Goal: Information Seeking & Learning: Learn about a topic

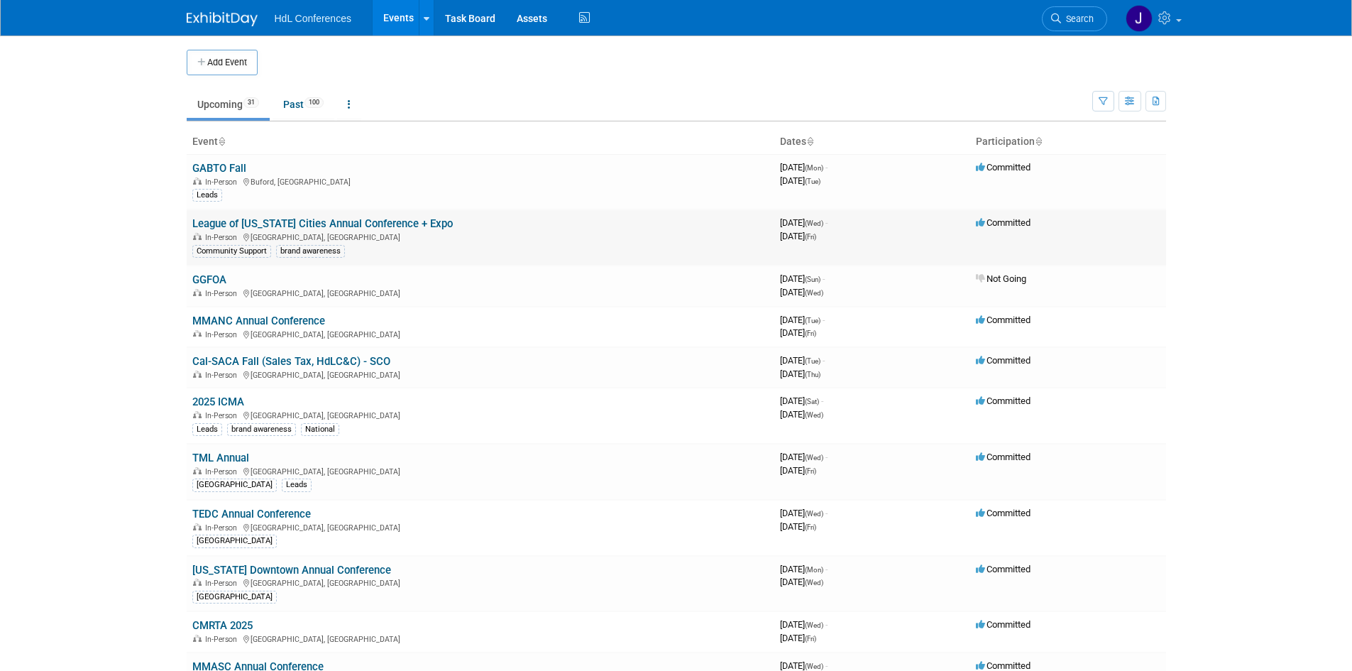
click at [265, 226] on link "League of [US_STATE] Cities Annual Conference + Expo" at bounding box center [322, 223] width 260 height 13
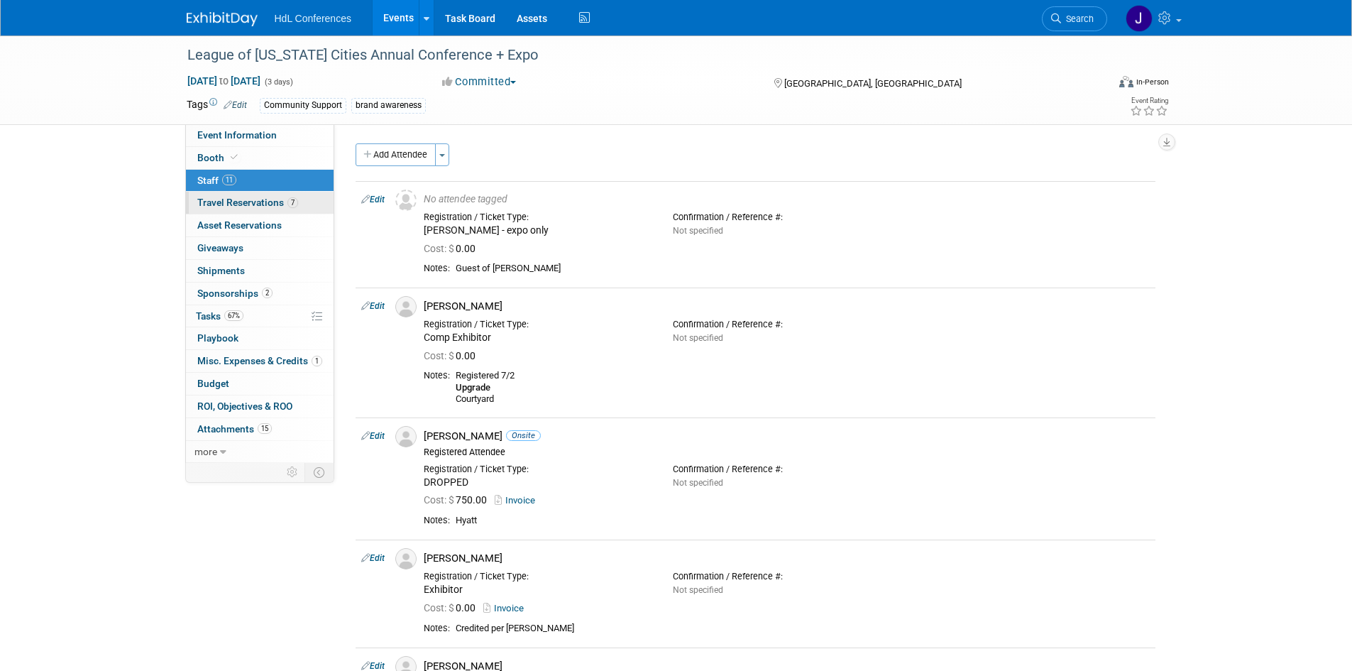
click at [226, 201] on span "Travel Reservations 7" at bounding box center [247, 202] width 101 height 11
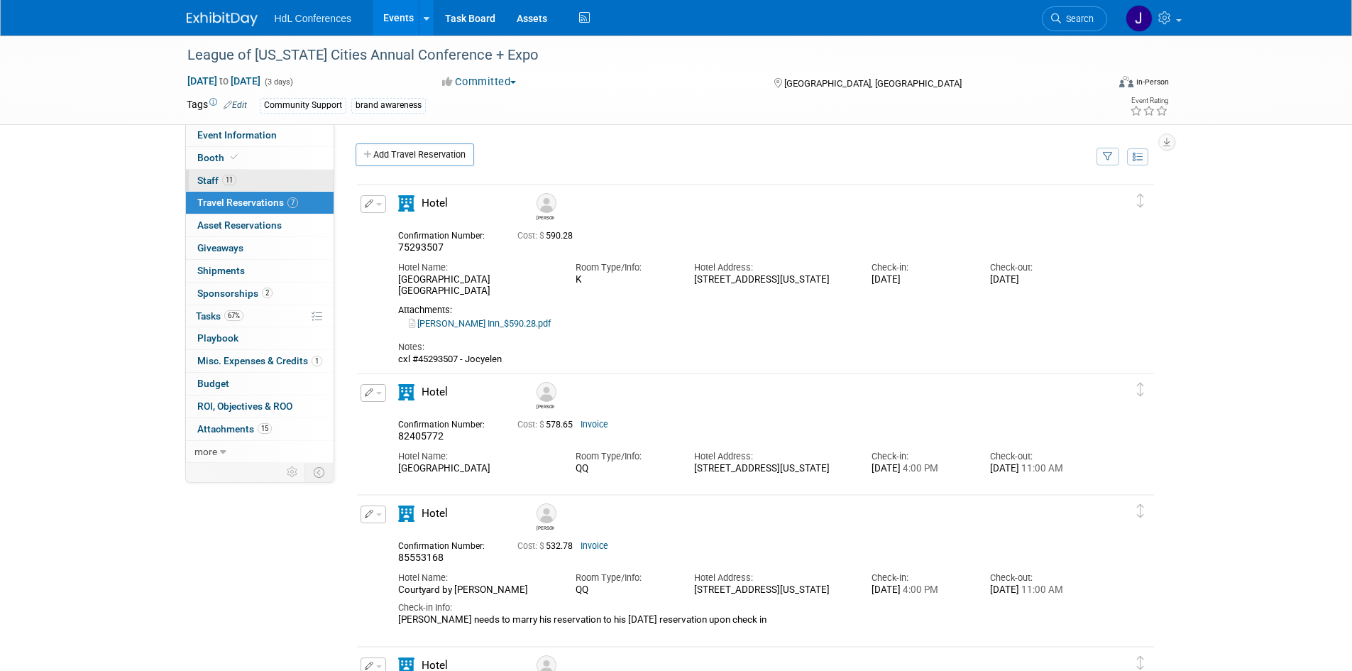
click at [289, 180] on link "11 Staff 11" at bounding box center [260, 181] width 148 height 22
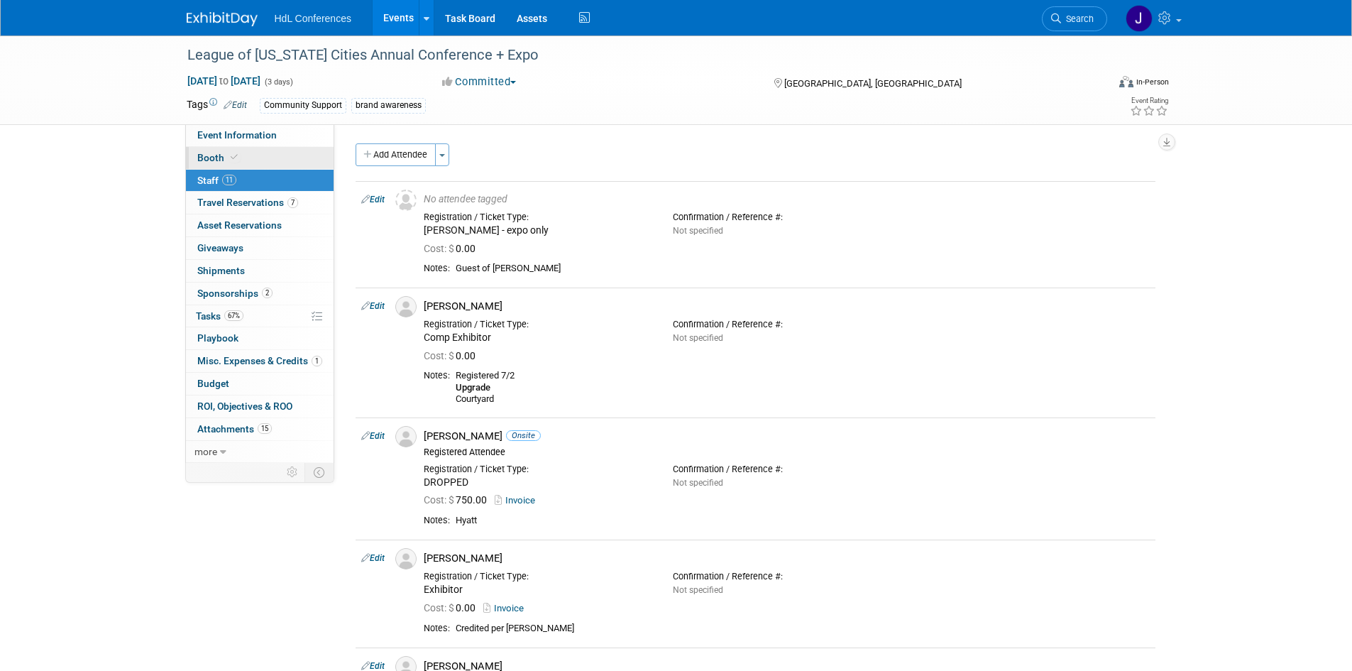
click at [289, 158] on link "Booth" at bounding box center [260, 158] width 148 height 22
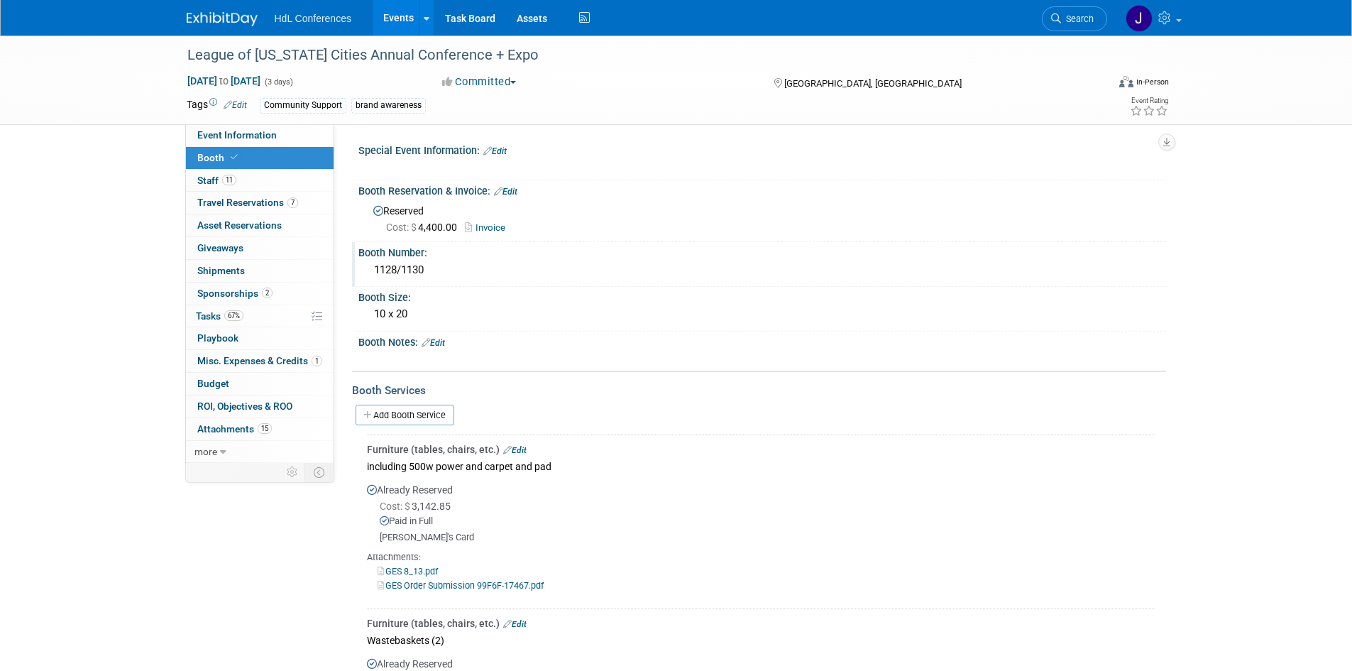
drag, startPoint x: 372, startPoint y: 265, endPoint x: 458, endPoint y: 265, distance: 85.9
click at [458, 265] on div "1128/1130" at bounding box center [762, 270] width 786 height 22
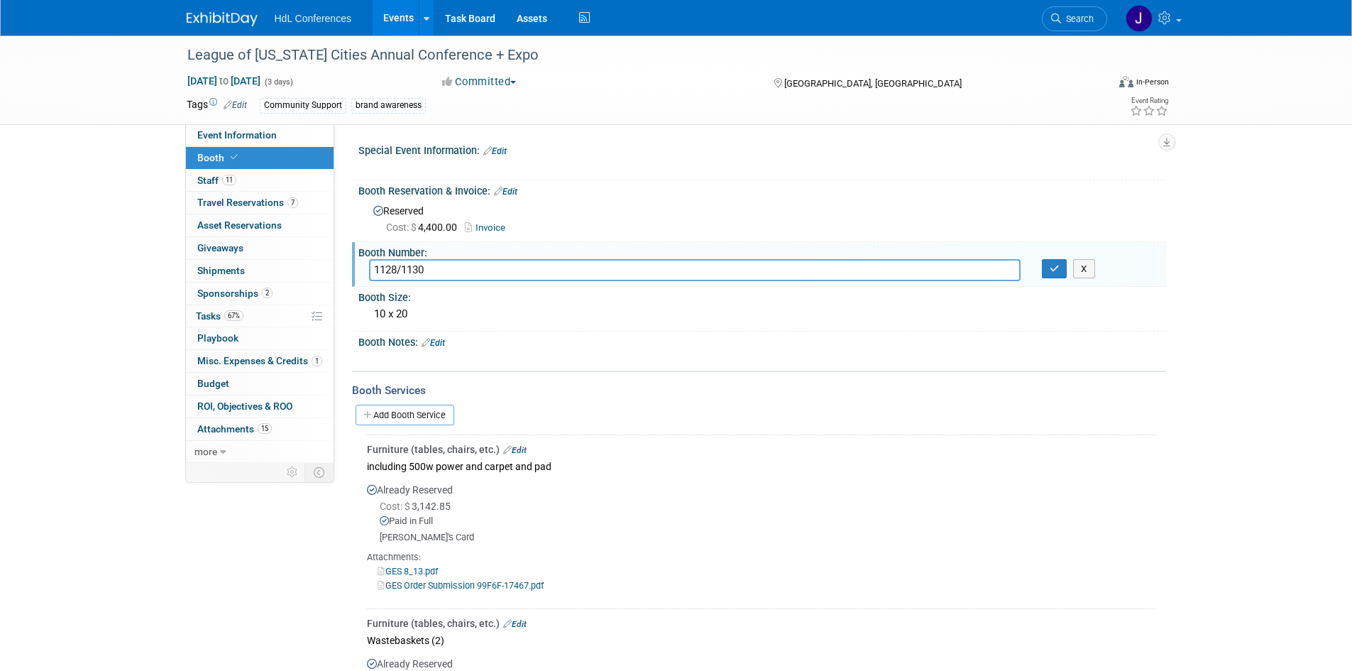
click at [221, 517] on div "Event Information Event Info Booth Booth 11 Staff 11 Staff 7 Travel Reservation…" at bounding box center [676, 398] width 1001 height 727
click at [1081, 272] on button "X" at bounding box center [1084, 269] width 22 height 20
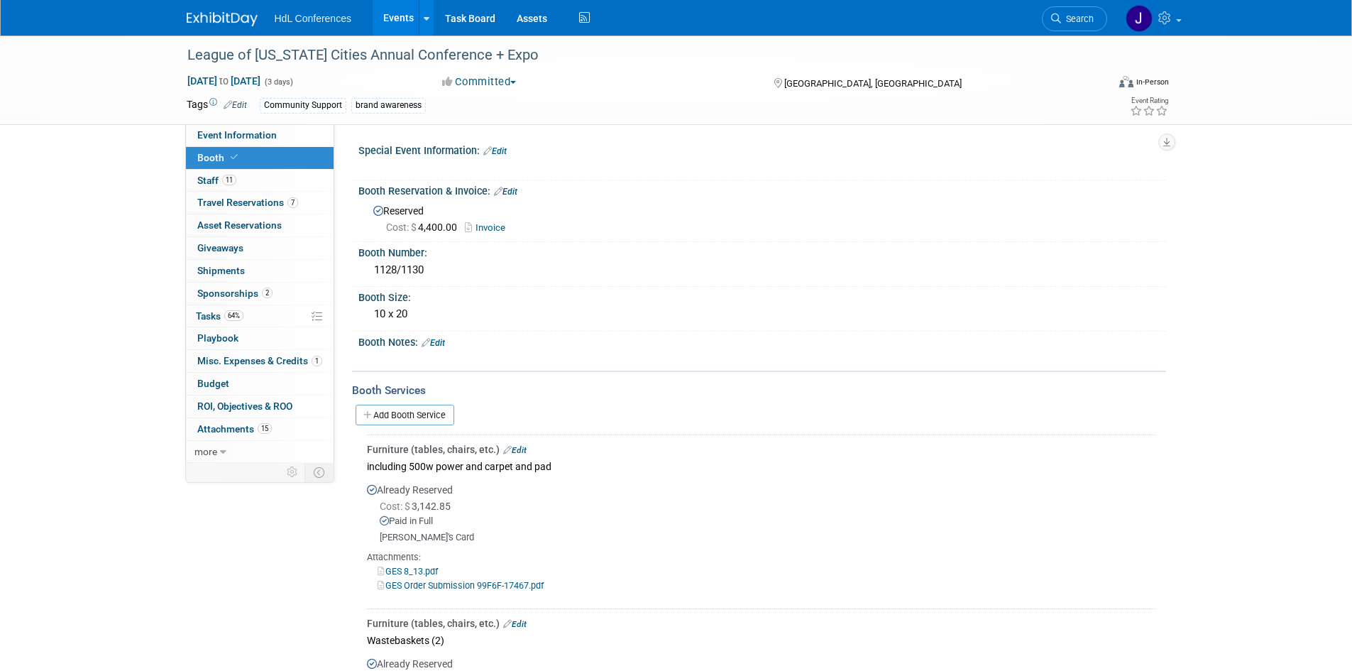
click at [226, 23] on img at bounding box center [222, 19] width 71 height 14
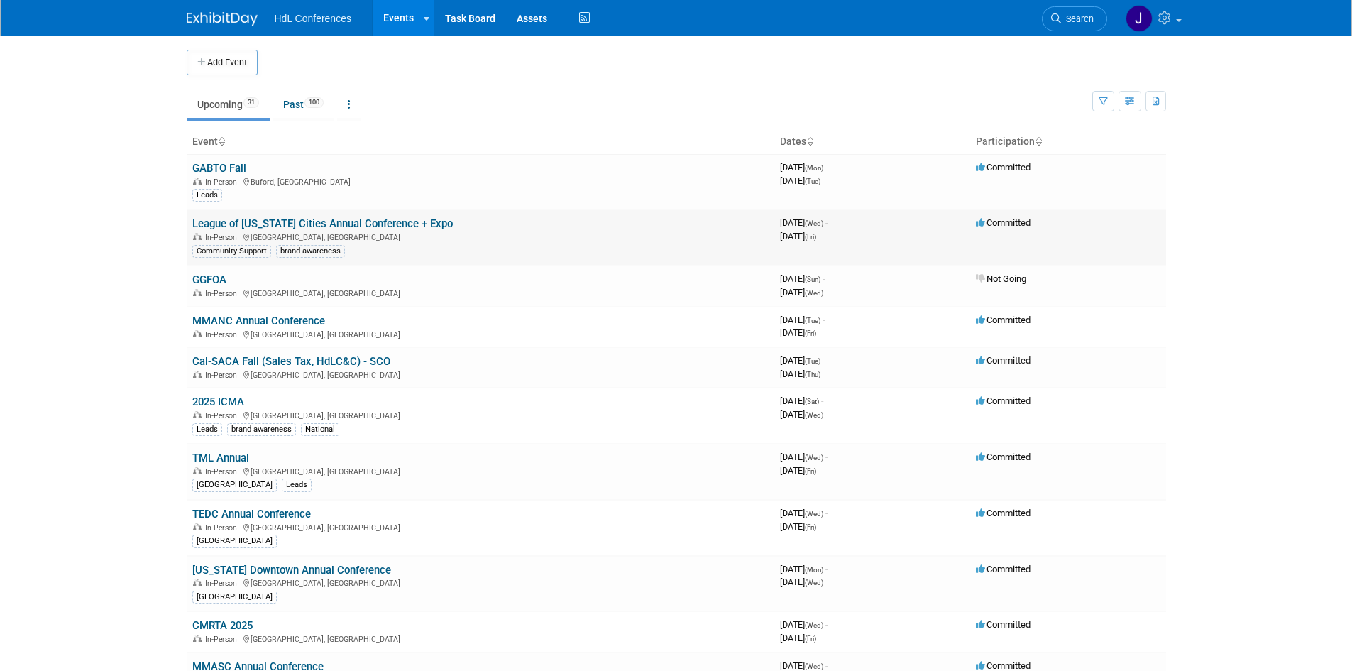
click at [322, 212] on td "League of California Cities Annual Conference + Expo In-Person Long Beach, CA C…" at bounding box center [481, 237] width 588 height 56
click at [323, 218] on link "League of [US_STATE] Cities Annual Conference + Expo" at bounding box center [322, 223] width 260 height 13
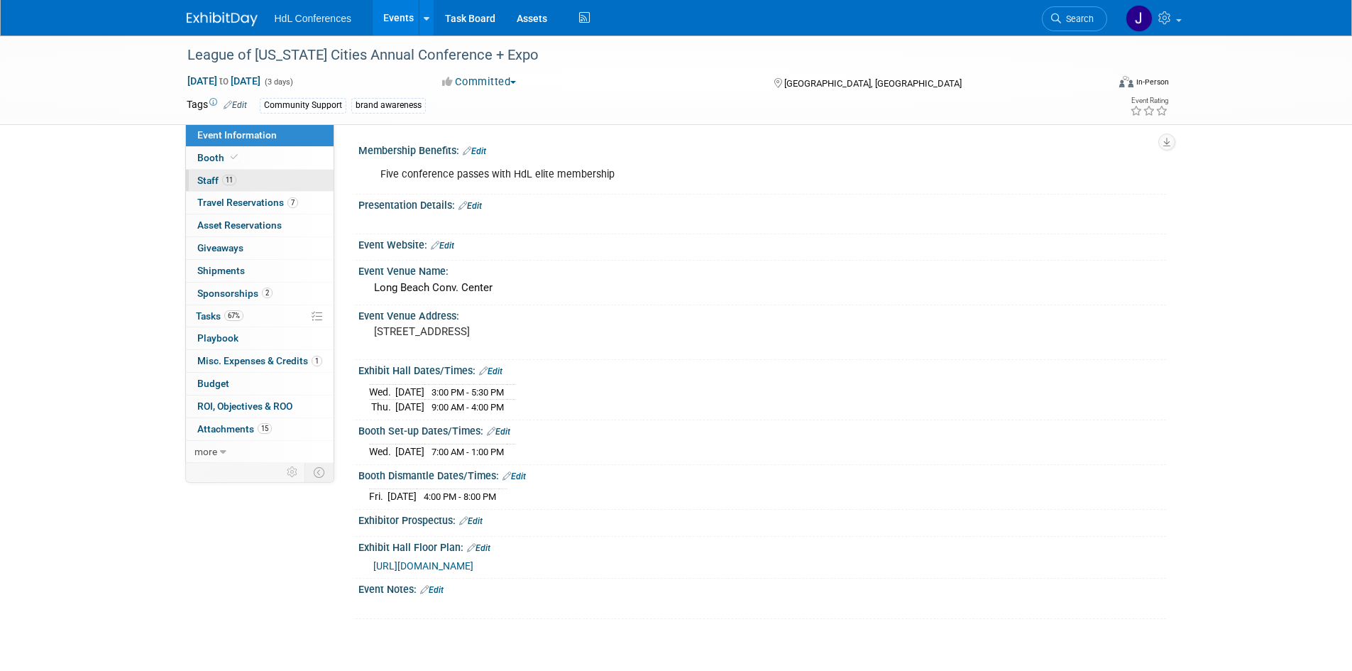
click at [255, 188] on link "11 Staff 11" at bounding box center [260, 181] width 148 height 22
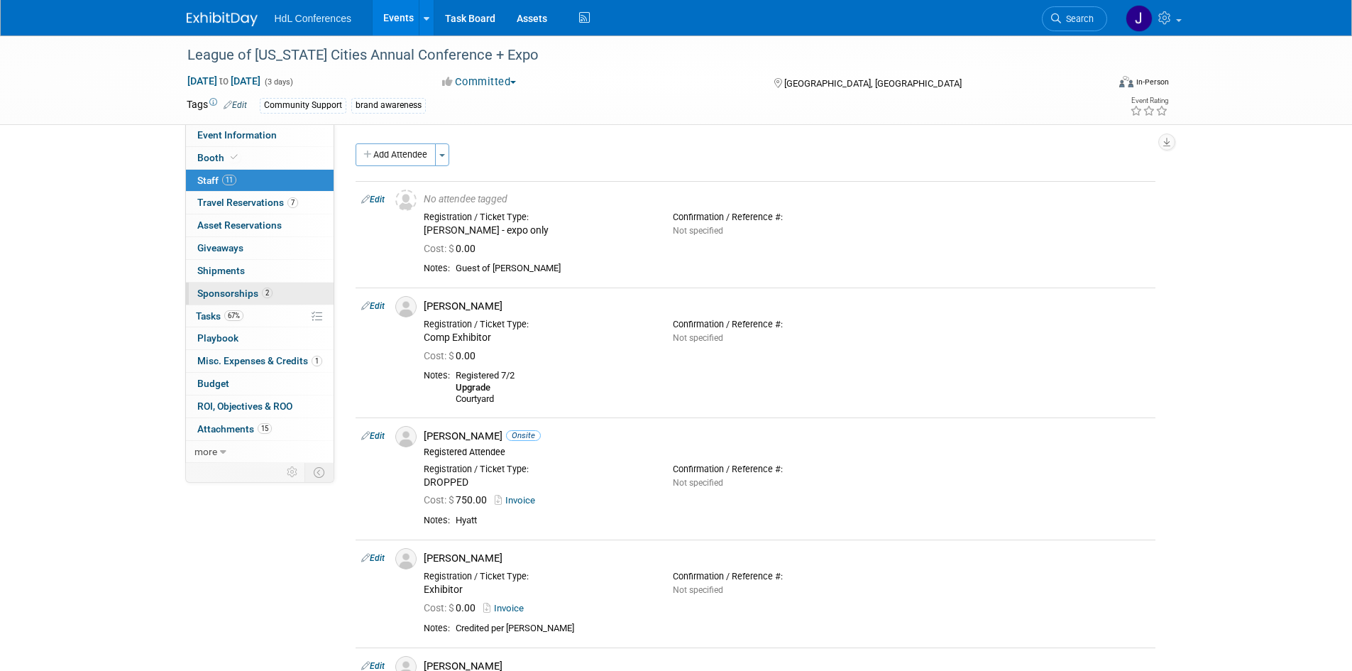
click at [212, 295] on span "Sponsorships 2" at bounding box center [234, 292] width 75 height 11
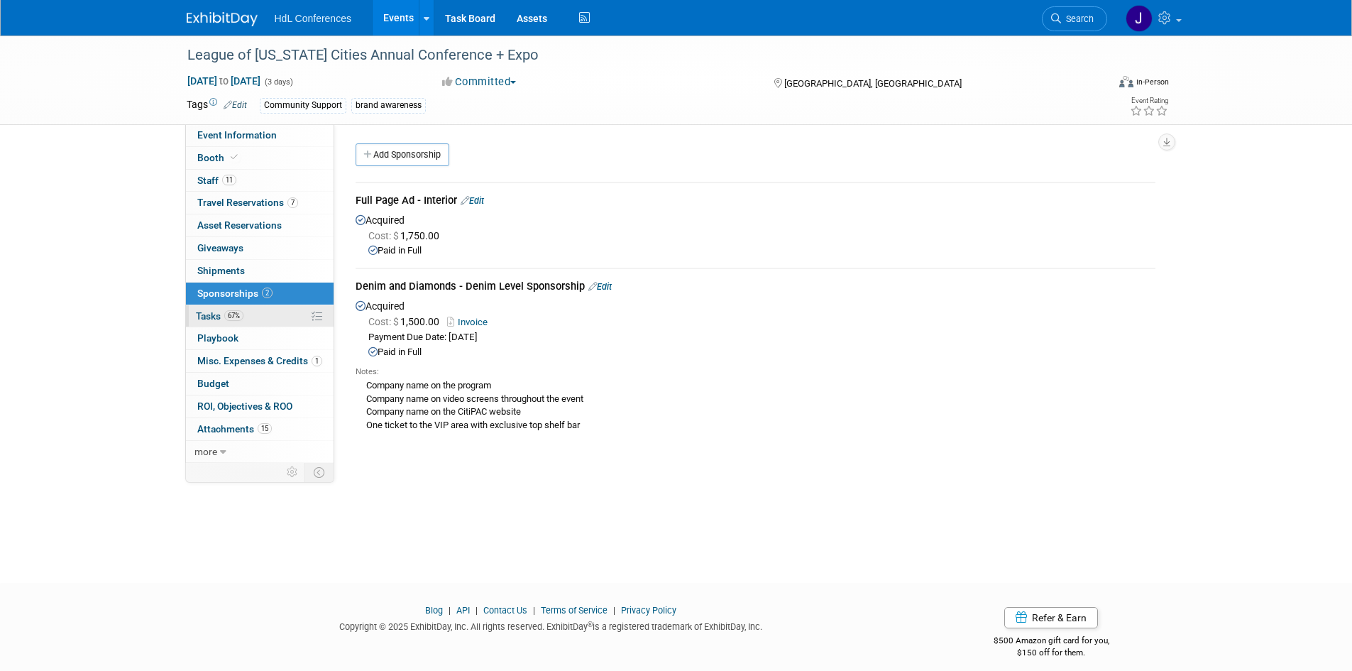
click at [247, 320] on link "67% Tasks 67%" at bounding box center [260, 316] width 148 height 22
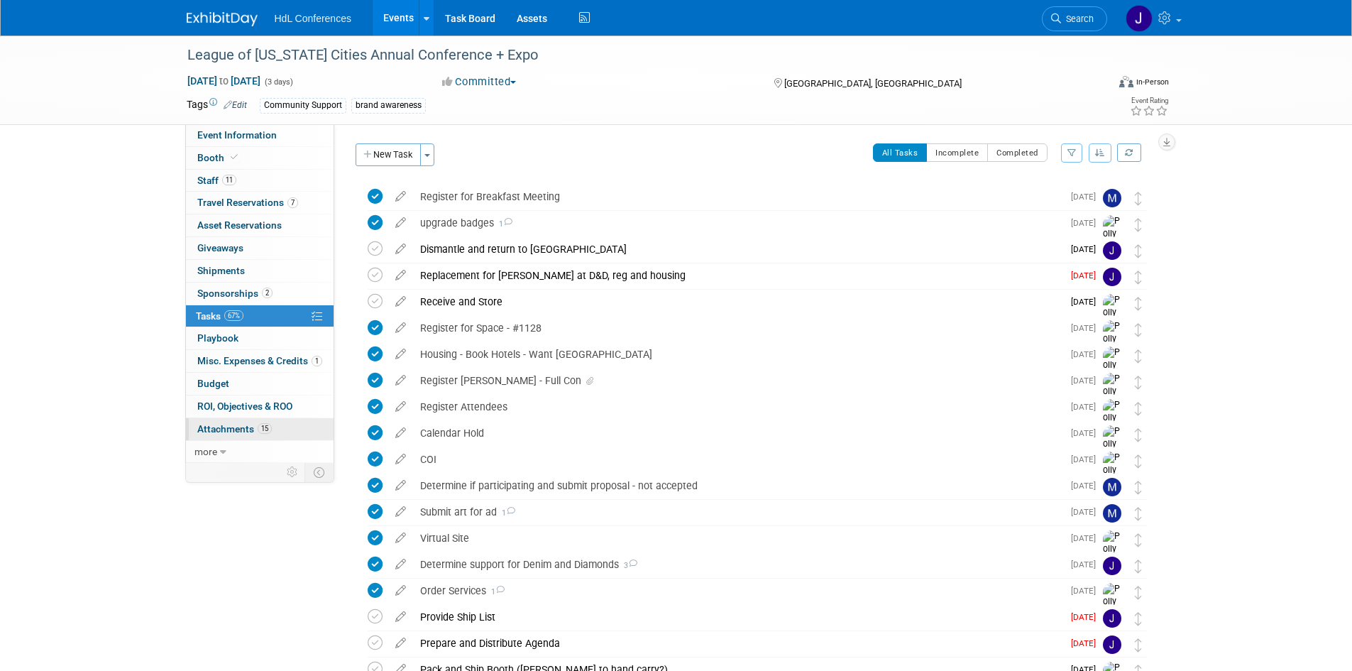
click at [225, 434] on link "15 Attachments 15" at bounding box center [260, 429] width 148 height 22
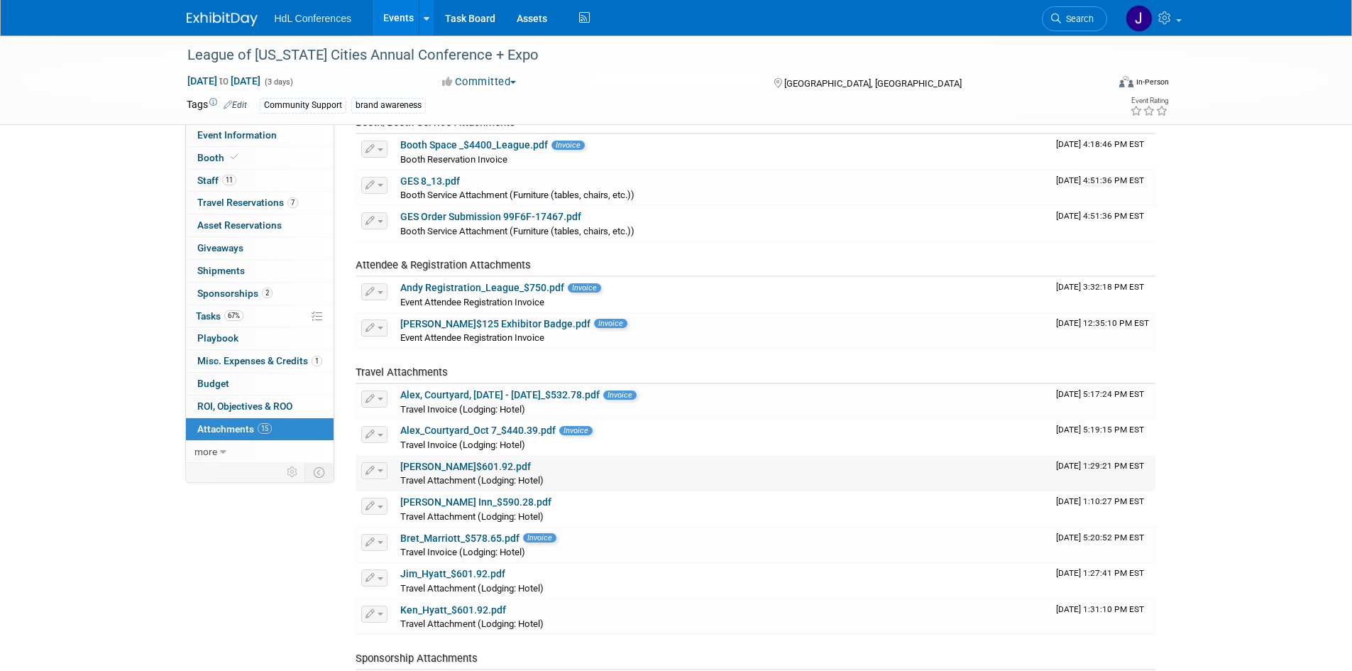
scroll to position [71, 0]
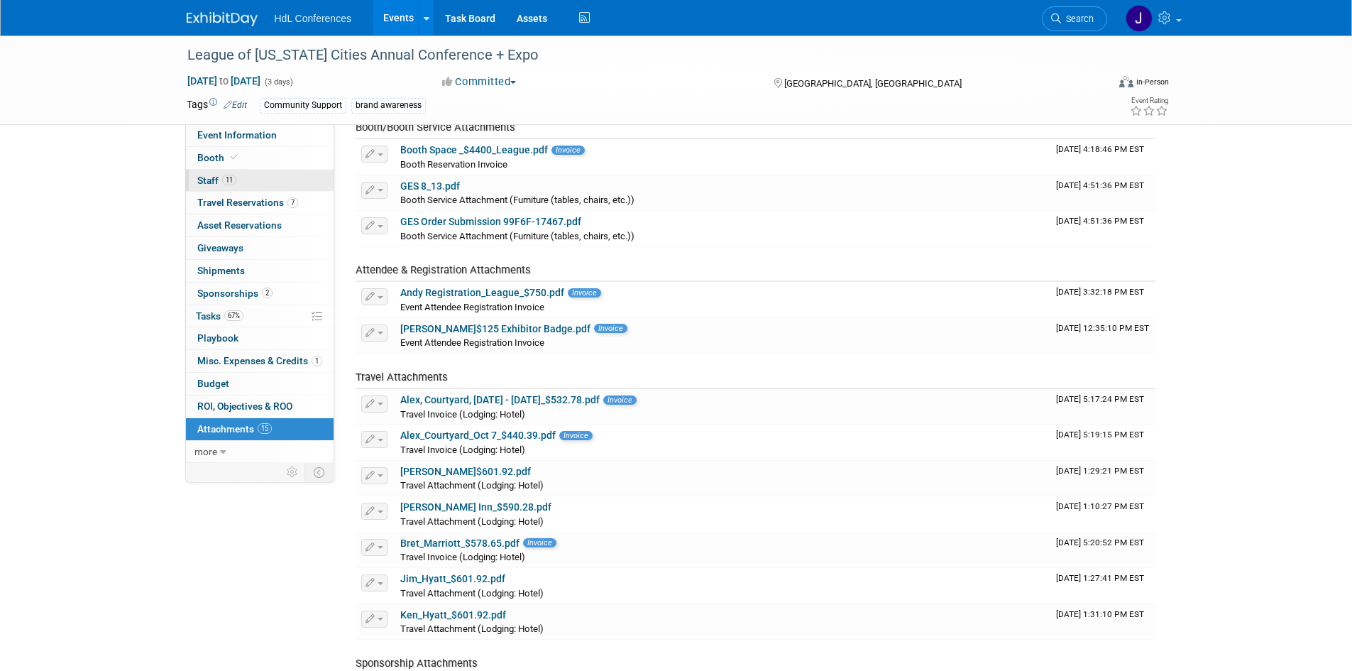
click at [266, 179] on link "11 Staff 11" at bounding box center [260, 181] width 148 height 22
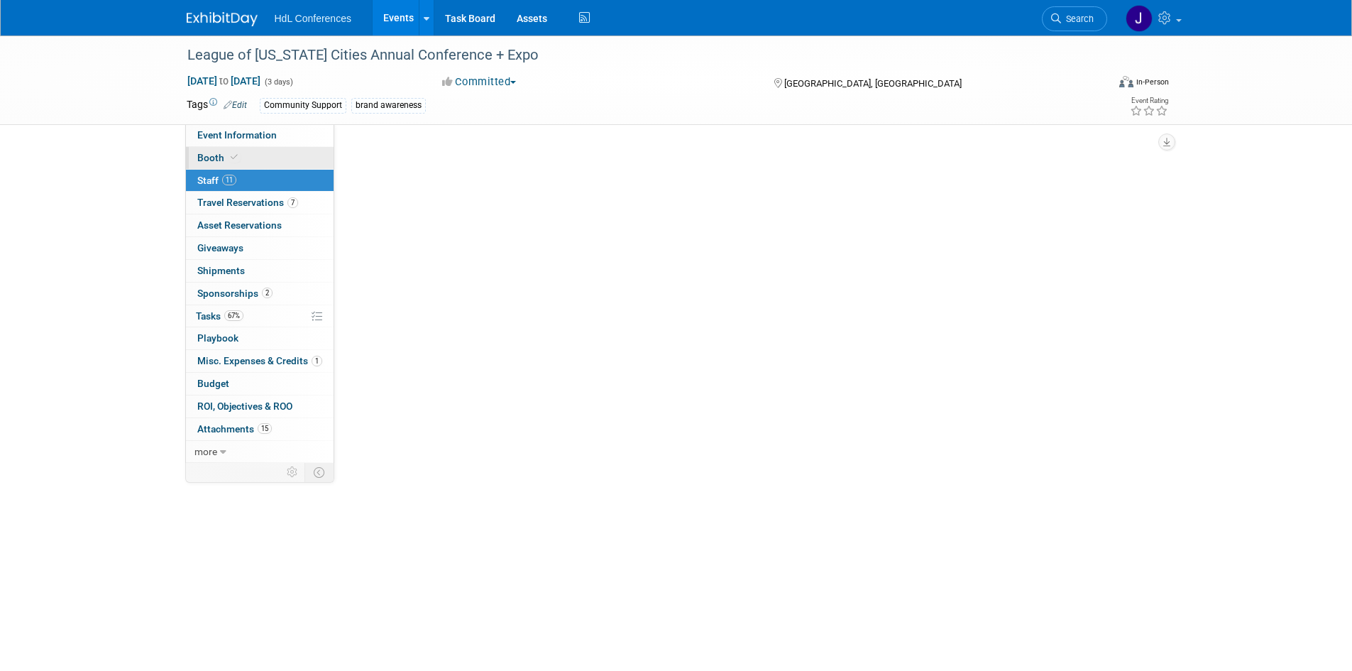
scroll to position [0, 0]
click at [270, 155] on link "Booth" at bounding box center [260, 158] width 148 height 22
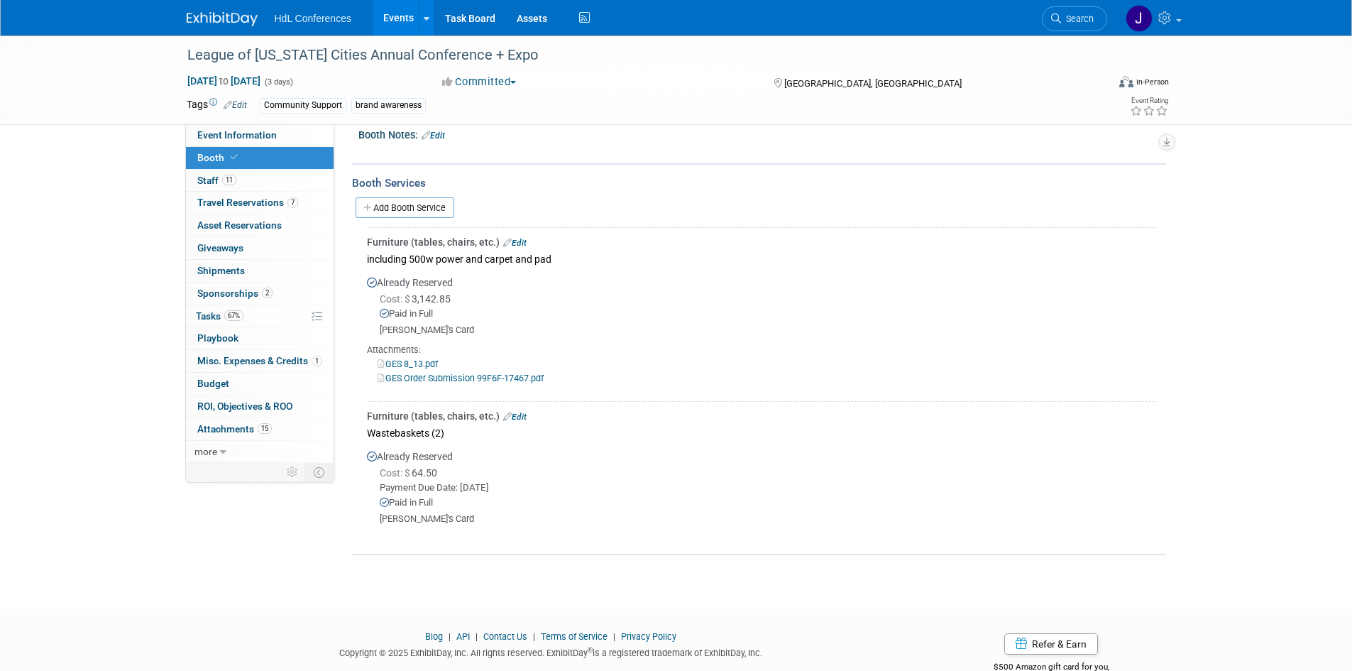
scroll to position [213, 0]
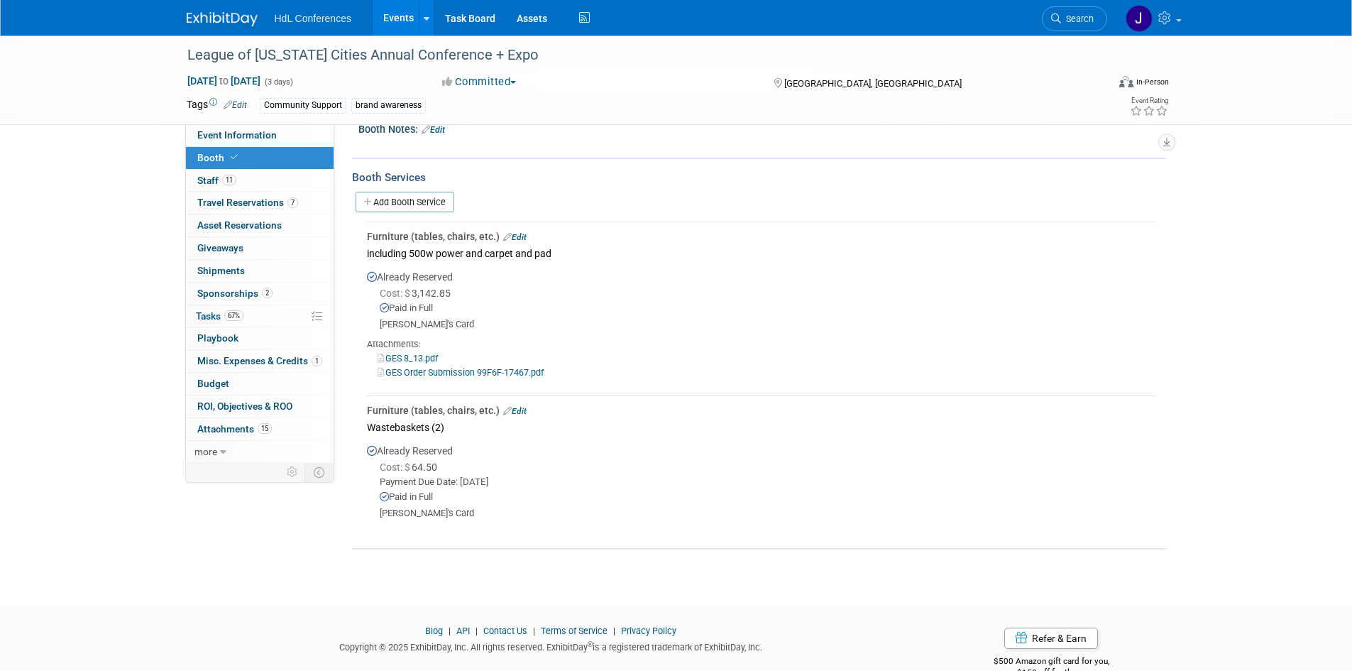
drag, startPoint x: 485, startPoint y: 239, endPoint x: 517, endPoint y: 524, distance: 286.5
click at [517, 524] on div "Furniture (tables, chairs, etc.) Edit including 500w power and carpet and pad A…" at bounding box center [759, 378] width 793 height 314
click at [515, 528] on div at bounding box center [761, 525] width 789 height 11
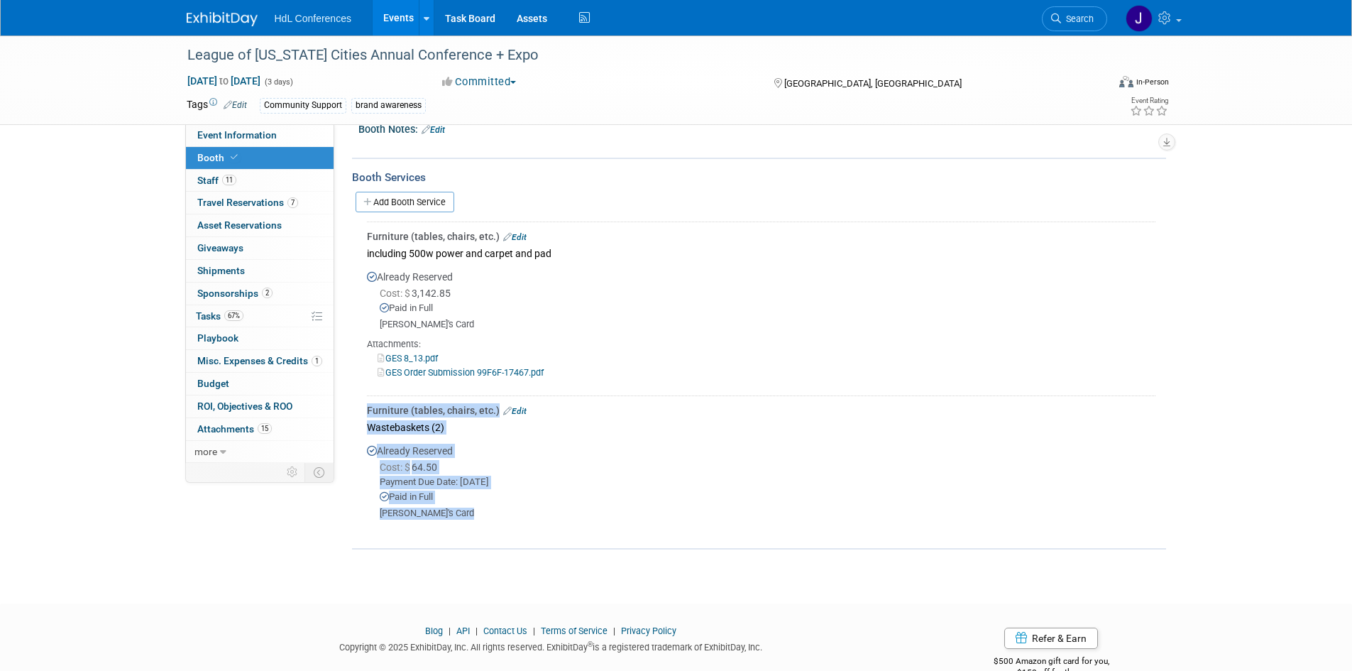
drag, startPoint x: 515, startPoint y: 528, endPoint x: 505, endPoint y: 388, distance: 140.2
click at [505, 388] on div "Furniture (tables, chairs, etc.) Edit including 500w power and carpet and pad A…" at bounding box center [759, 378] width 793 height 314
click at [512, 513] on div "Johnny's Card" at bounding box center [768, 514] width 776 height 12
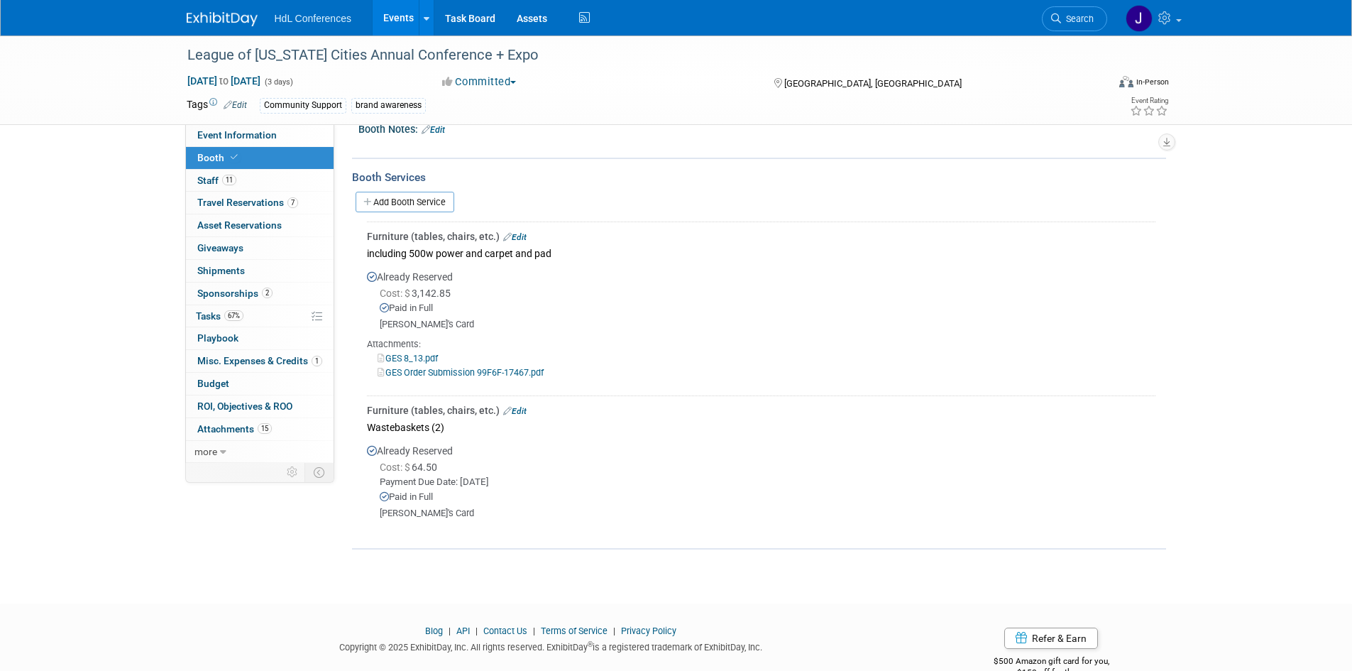
drag, startPoint x: 512, startPoint y: 534, endPoint x: 490, endPoint y: 349, distance: 185.9
click at [490, 349] on div "Furniture (tables, chairs, etc.) Edit including 500w power and carpet and pad A…" at bounding box center [759, 378] width 793 height 314
click at [477, 539] on div "Booth Services Add Booth Service Furniture (tables, chairs, etc.) Edit includin…" at bounding box center [759, 354] width 814 height 392
click at [400, 351] on div "GES 8_13.pdf" at bounding box center [761, 358] width 789 height 14
click at [405, 353] on link "GES 8_13.pdf" at bounding box center [408, 358] width 60 height 11
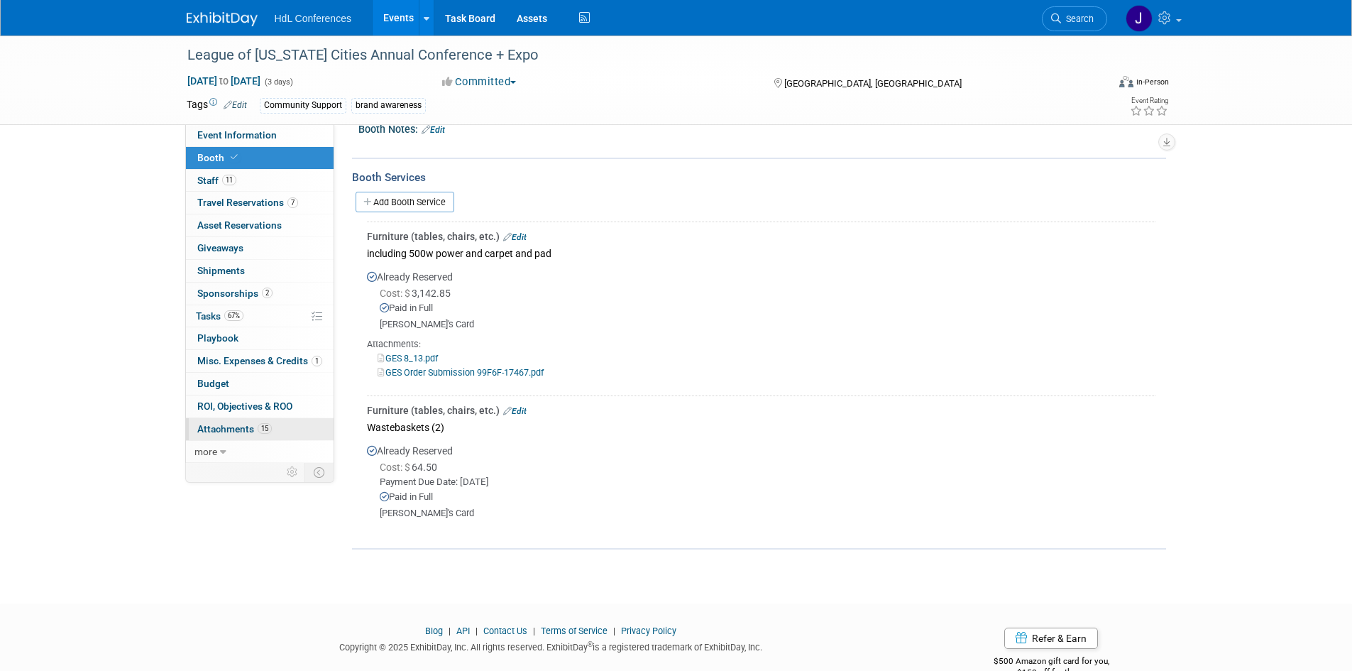
click at [243, 432] on span "Attachments 15" at bounding box center [234, 428] width 75 height 11
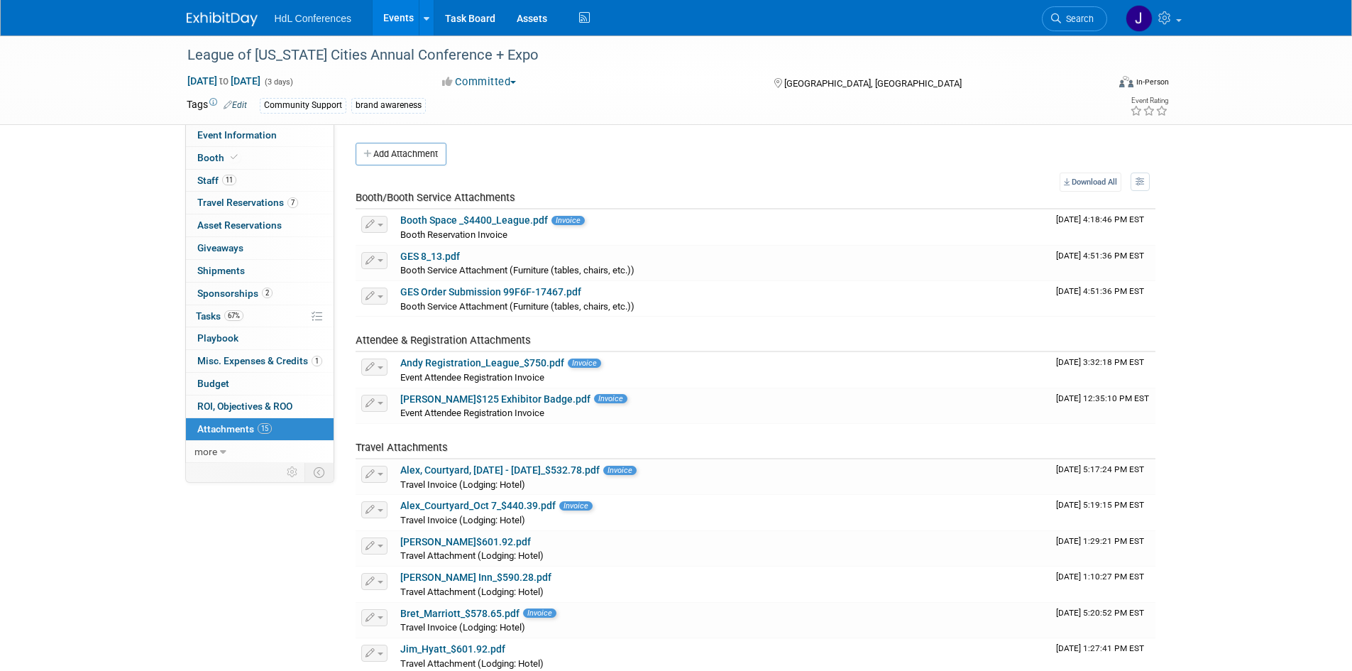
scroll to position [0, 0]
click at [212, 442] on link "more" at bounding box center [260, 452] width 148 height 22
click at [265, 270] on link "0 Shipments 0" at bounding box center [260, 271] width 148 height 22
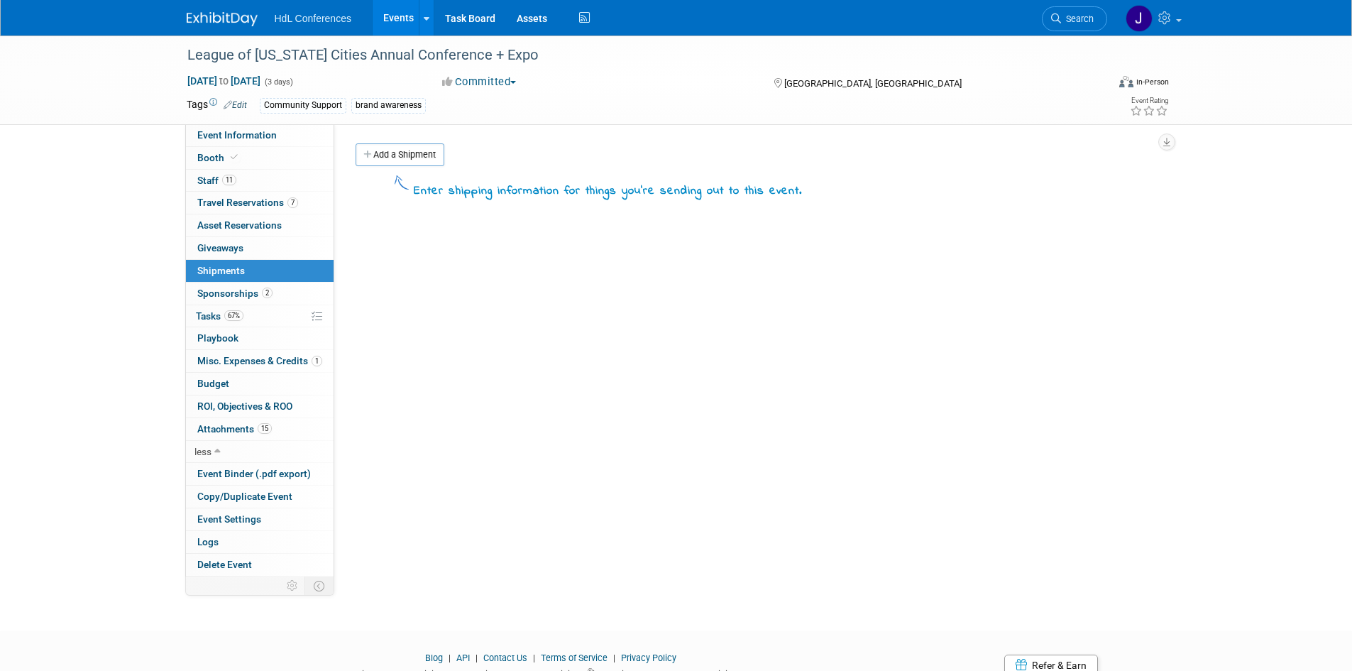
click at [267, 278] on link "0 Shipments 0" at bounding box center [260, 271] width 148 height 22
click at [268, 282] on link "2 Sponsorships 2" at bounding box center [260, 293] width 148 height 22
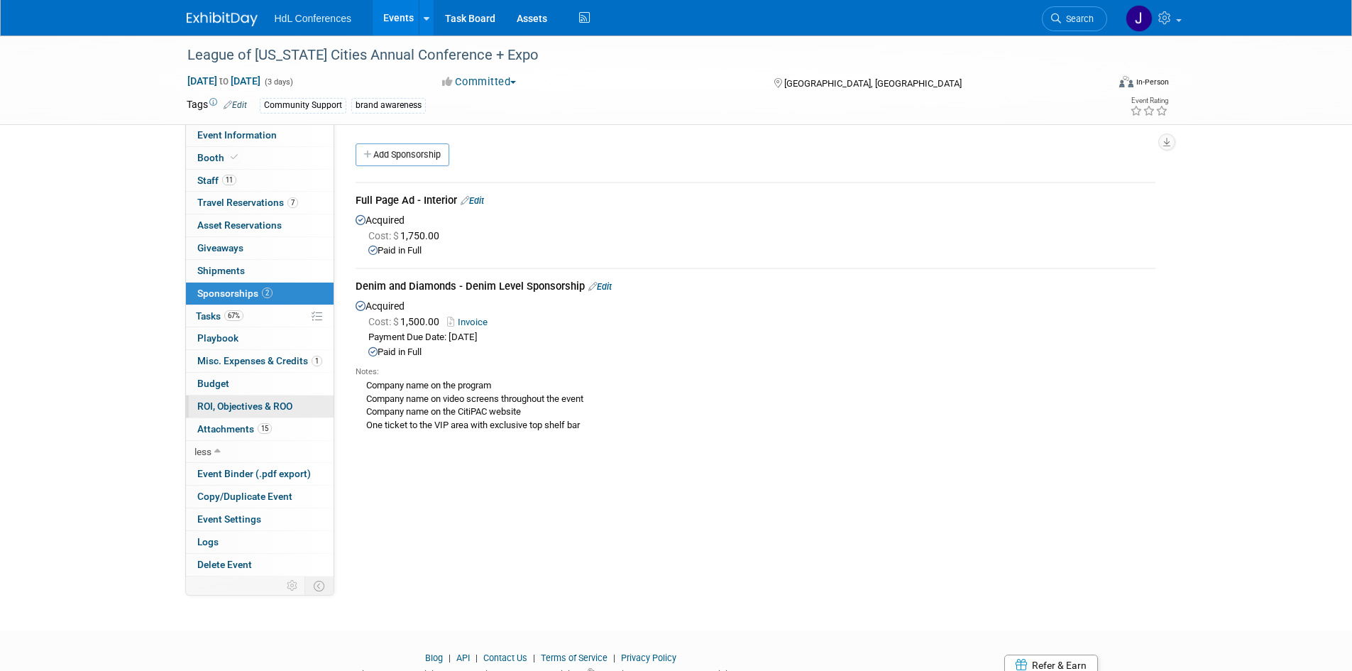
click at [234, 403] on span "ROI, Objectives & ROO 0" at bounding box center [244, 405] width 95 height 11
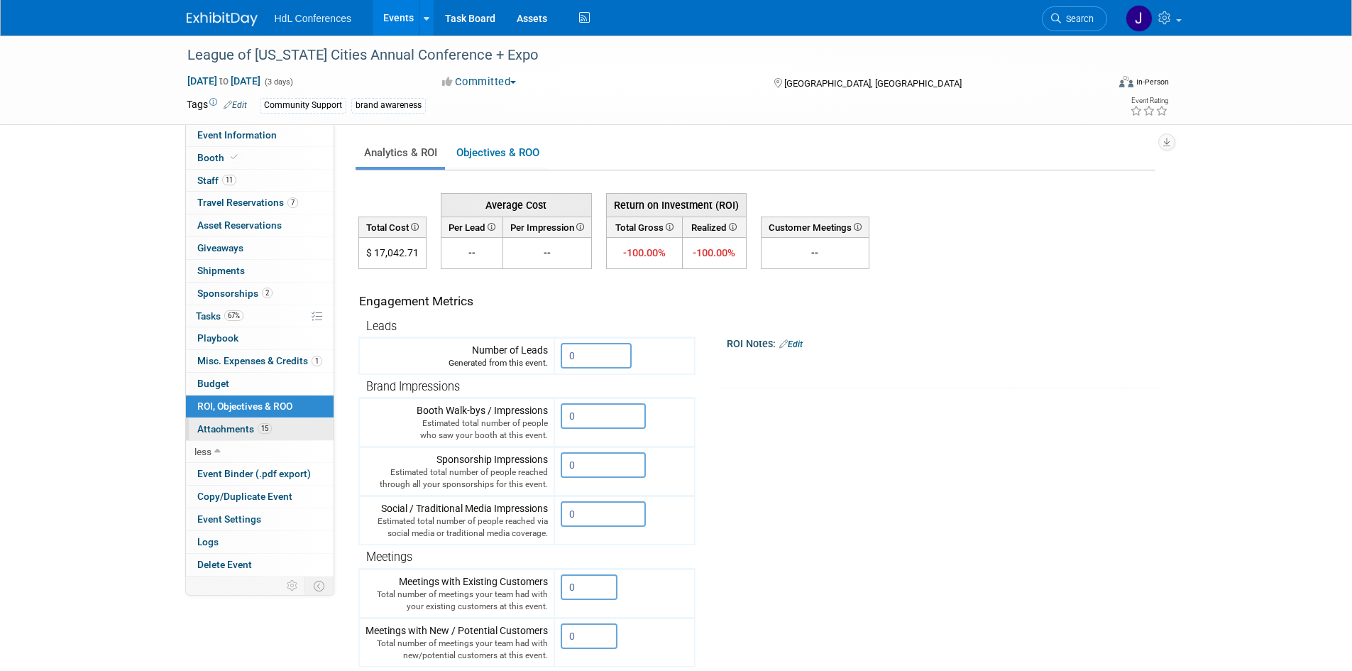
click at [241, 429] on span "Attachments 15" at bounding box center [234, 428] width 75 height 11
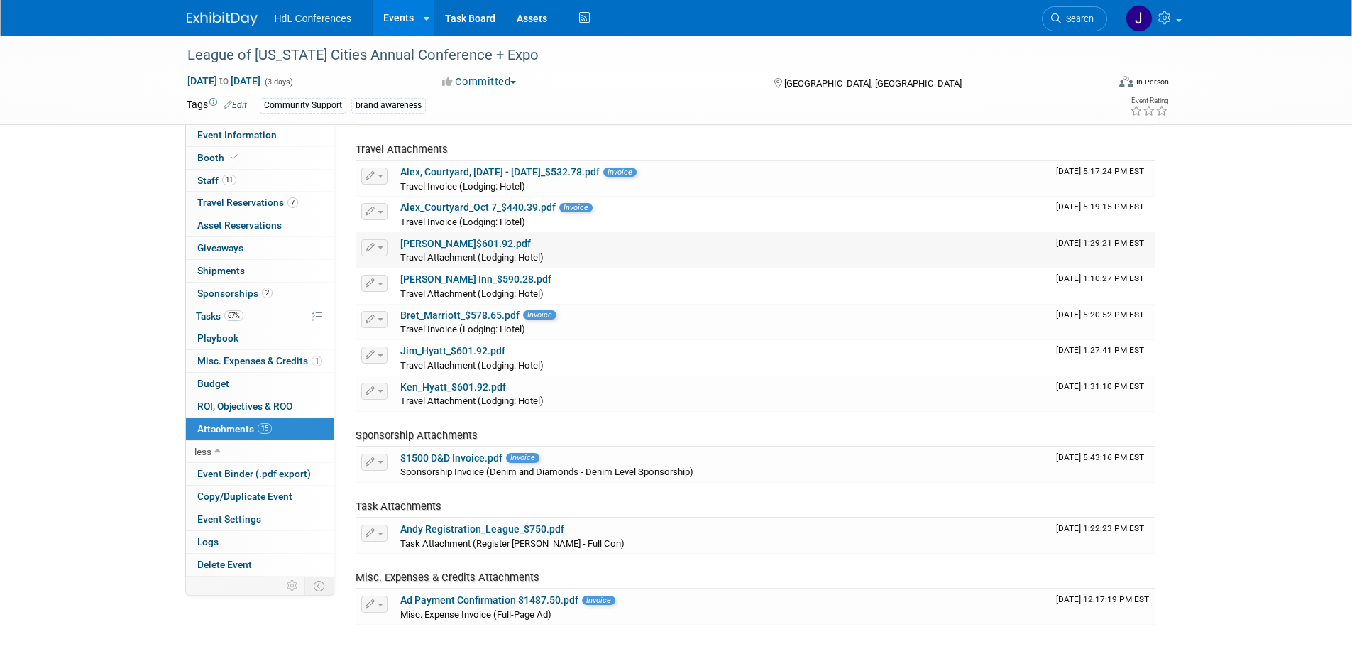
scroll to position [65, 0]
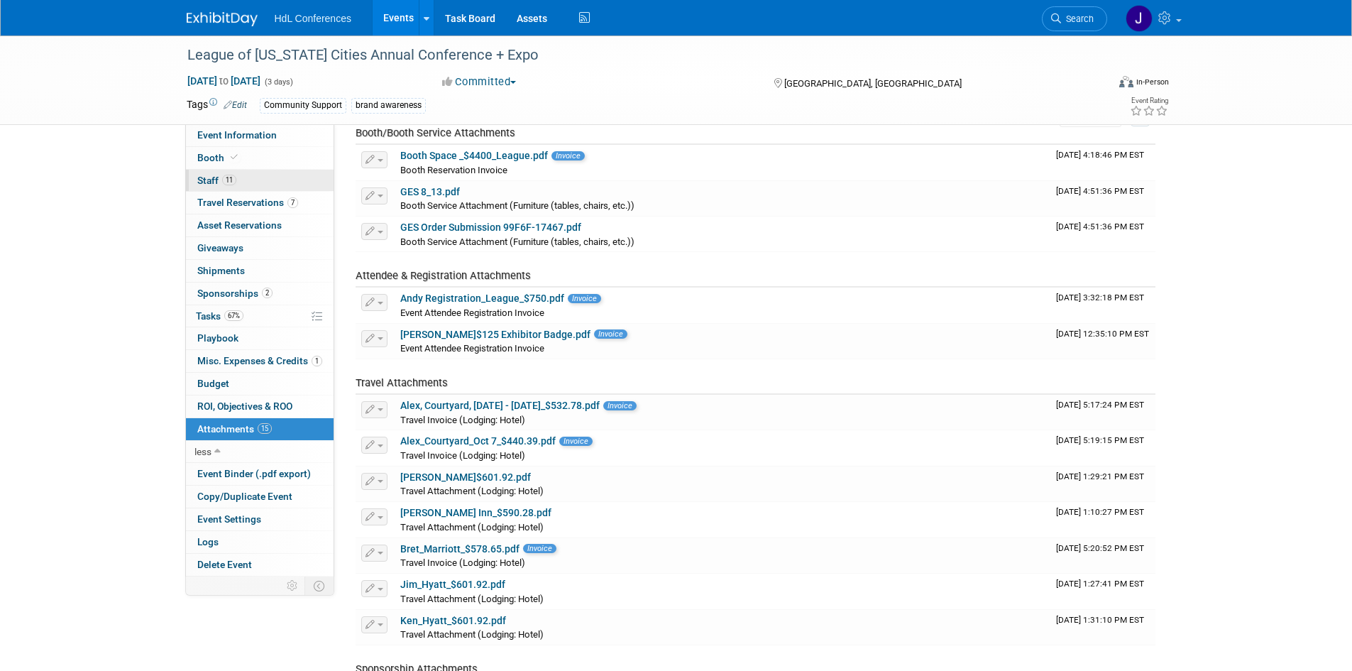
click at [263, 183] on link "11 Staff 11" at bounding box center [260, 181] width 148 height 22
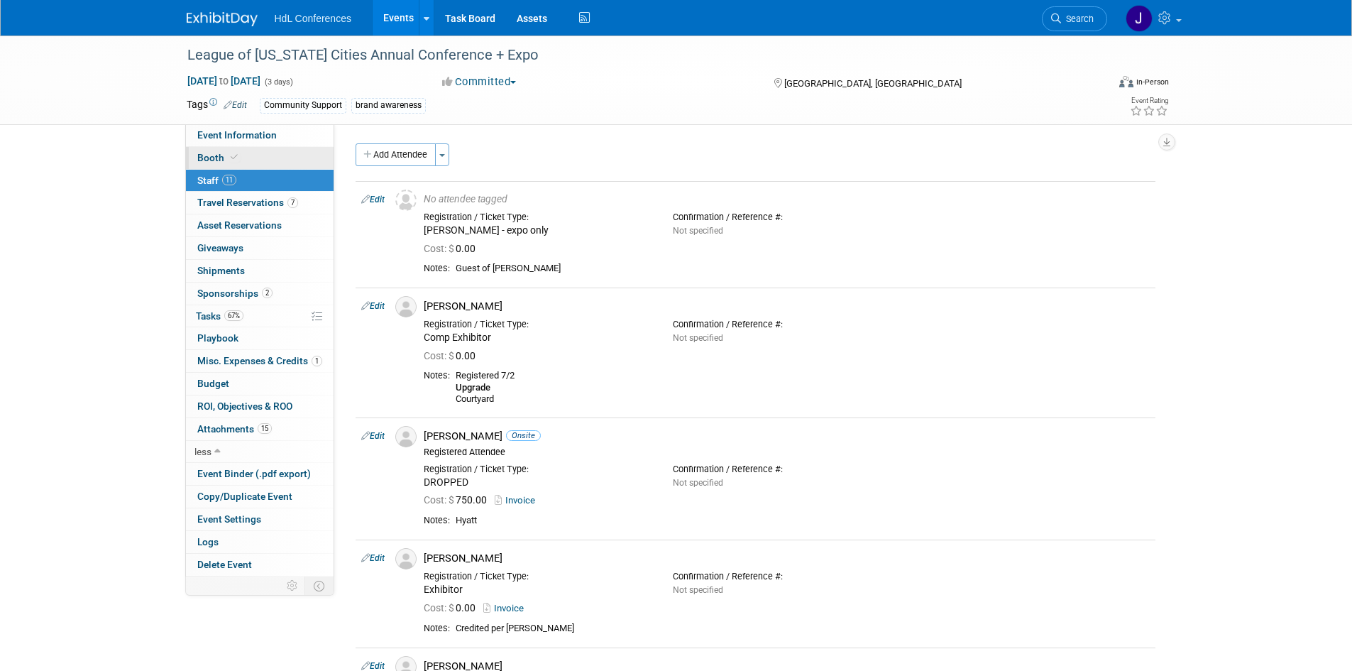
click at [276, 160] on link "Booth" at bounding box center [260, 158] width 148 height 22
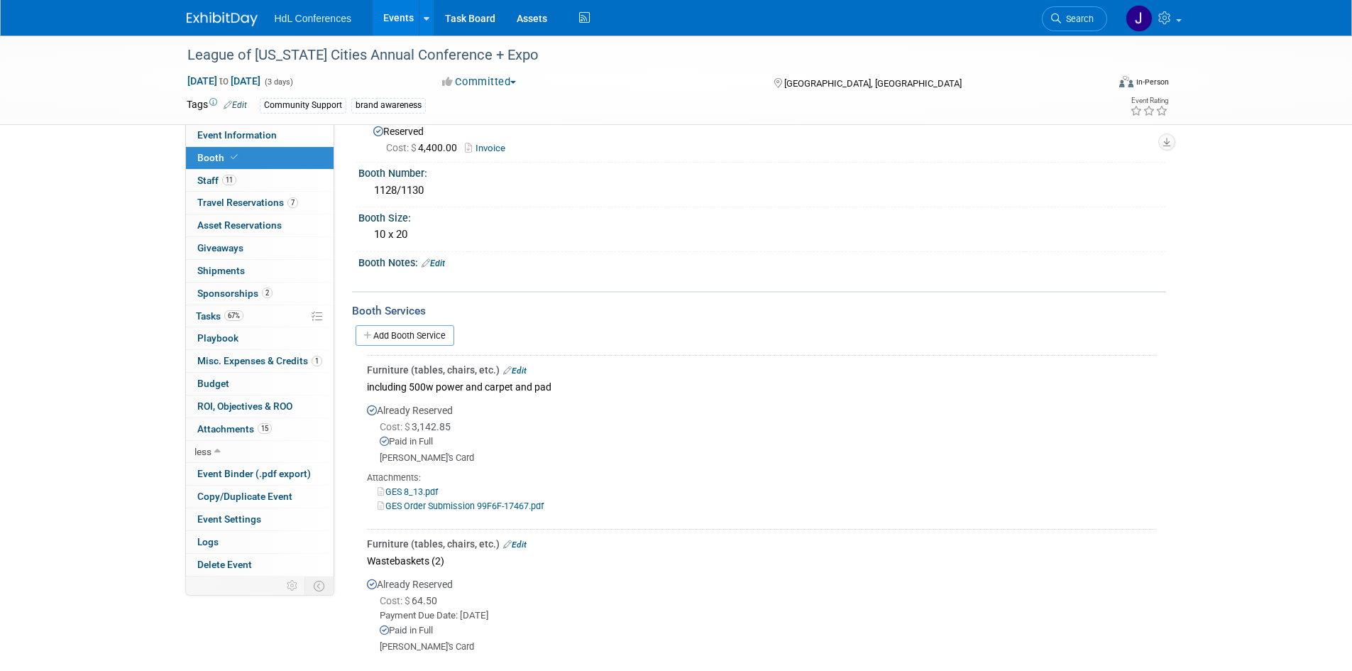
scroll to position [213, 0]
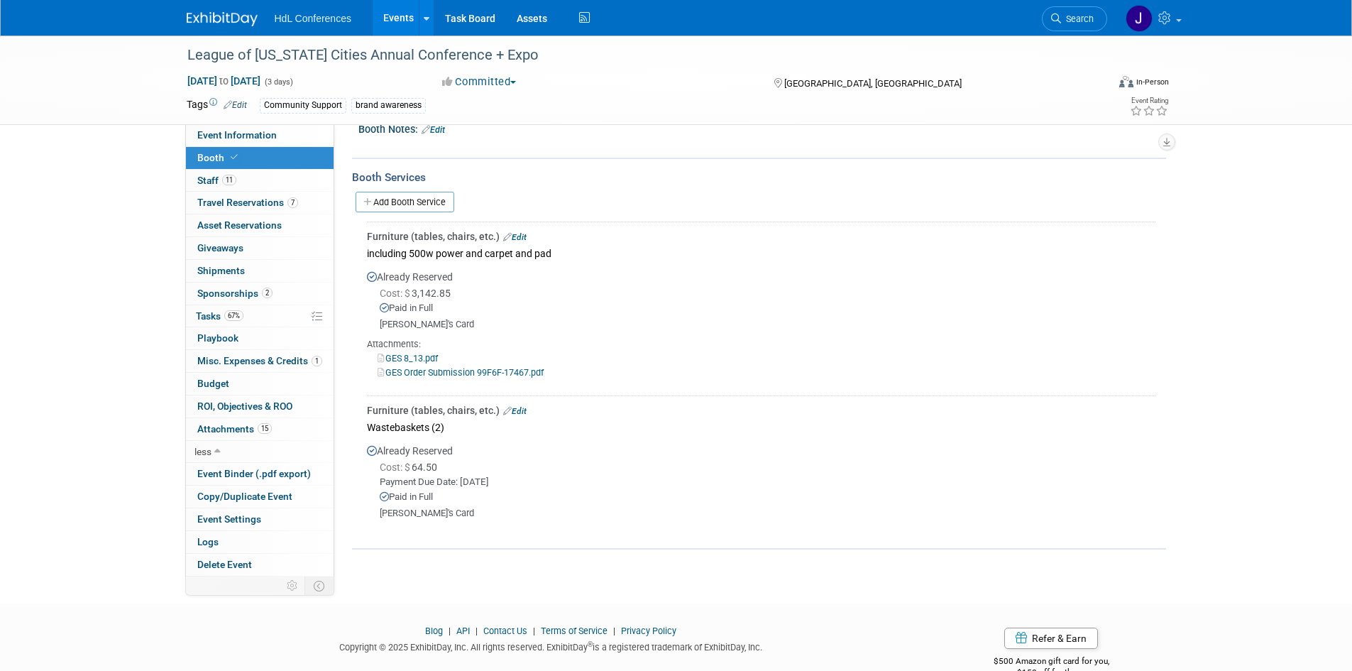
drag, startPoint x: 425, startPoint y: 248, endPoint x: 468, endPoint y: 515, distance: 269.7
click at [468, 515] on div "Furniture (tables, chairs, etc.) Edit including 500w power and carpet and pad A…" at bounding box center [759, 378] width 793 height 314
click at [468, 515] on div "Johnny's Card" at bounding box center [768, 514] width 776 height 12
drag, startPoint x: 468, startPoint y: 515, endPoint x: 361, endPoint y: 239, distance: 295.5
click at [360, 238] on div "Furniture (tables, chairs, etc.) Edit including 500w power and carpet and pad A…" at bounding box center [759, 377] width 814 height 319
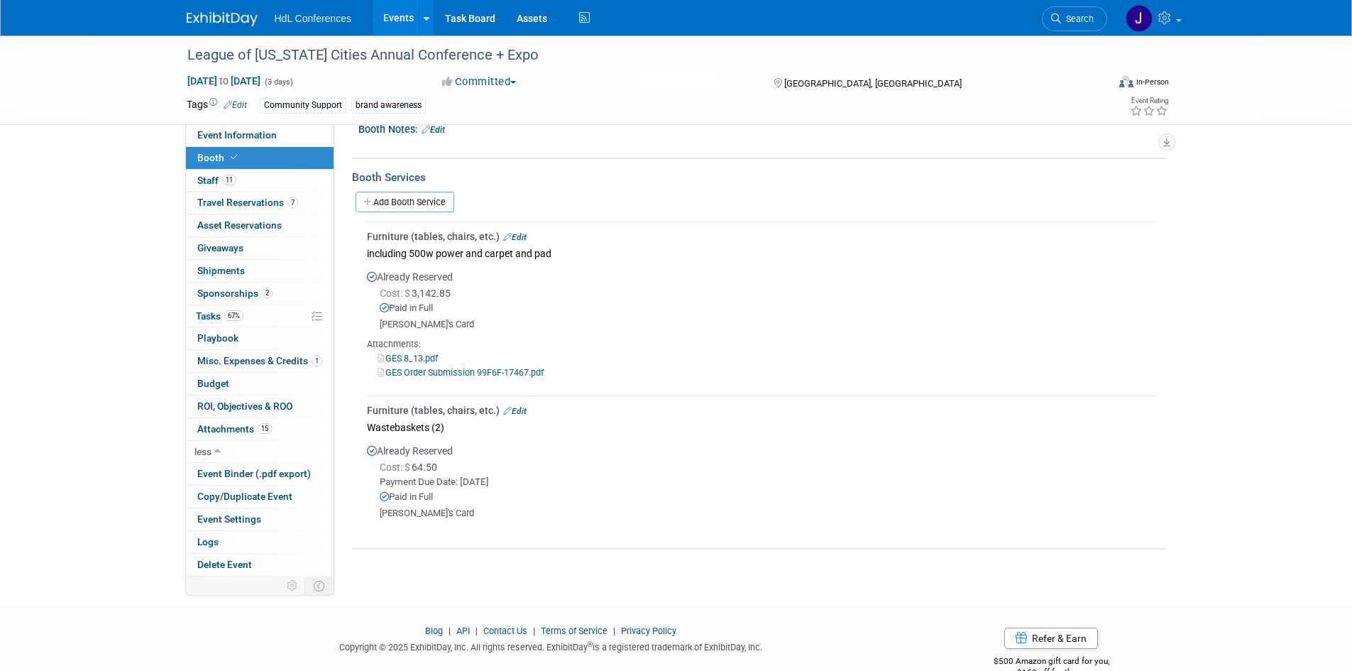
click at [361, 239] on div "Furniture (tables, chairs, etc.) Edit including 500w power and carpet and pad A…" at bounding box center [759, 377] width 814 height 319
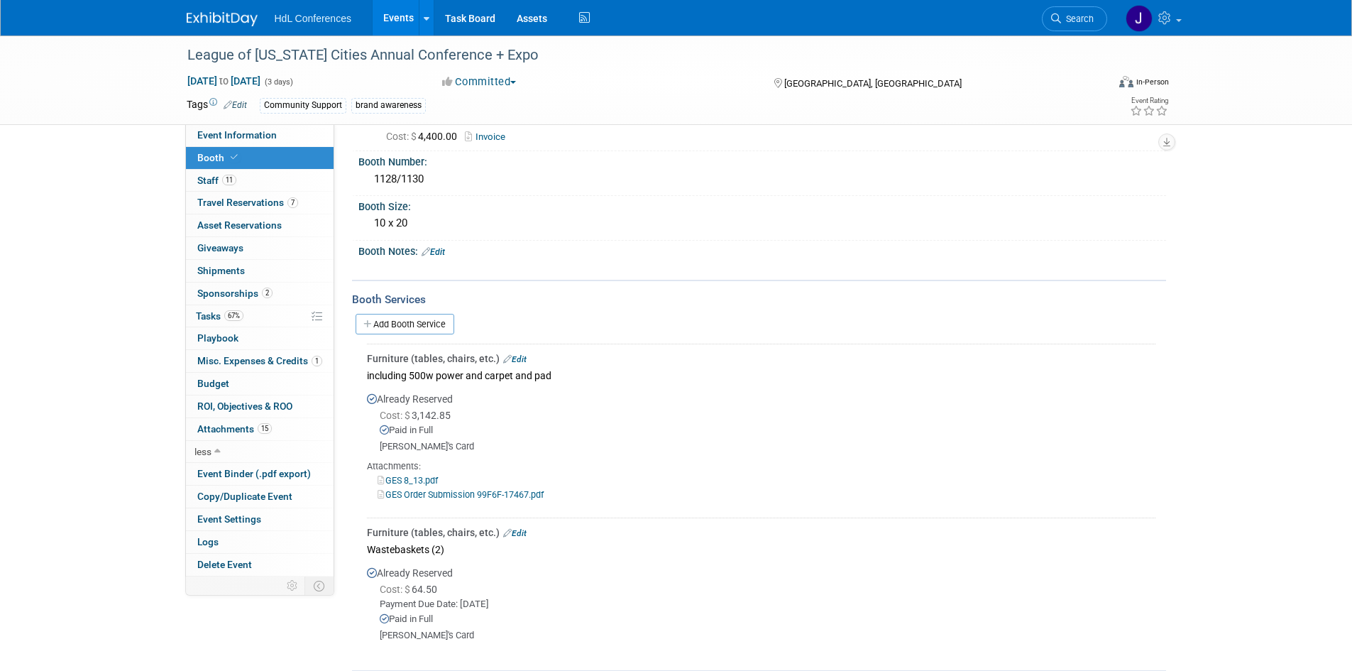
scroll to position [0, 0]
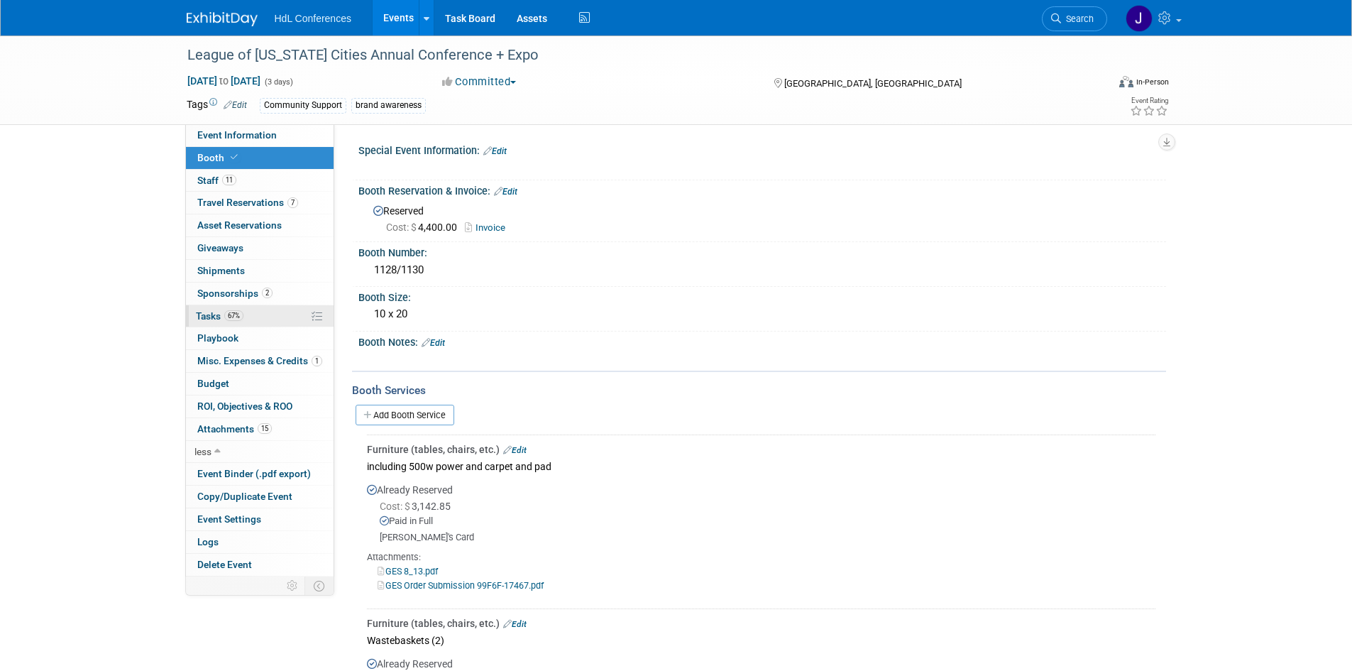
click at [285, 305] on link "67% Tasks 67%" at bounding box center [260, 316] width 148 height 22
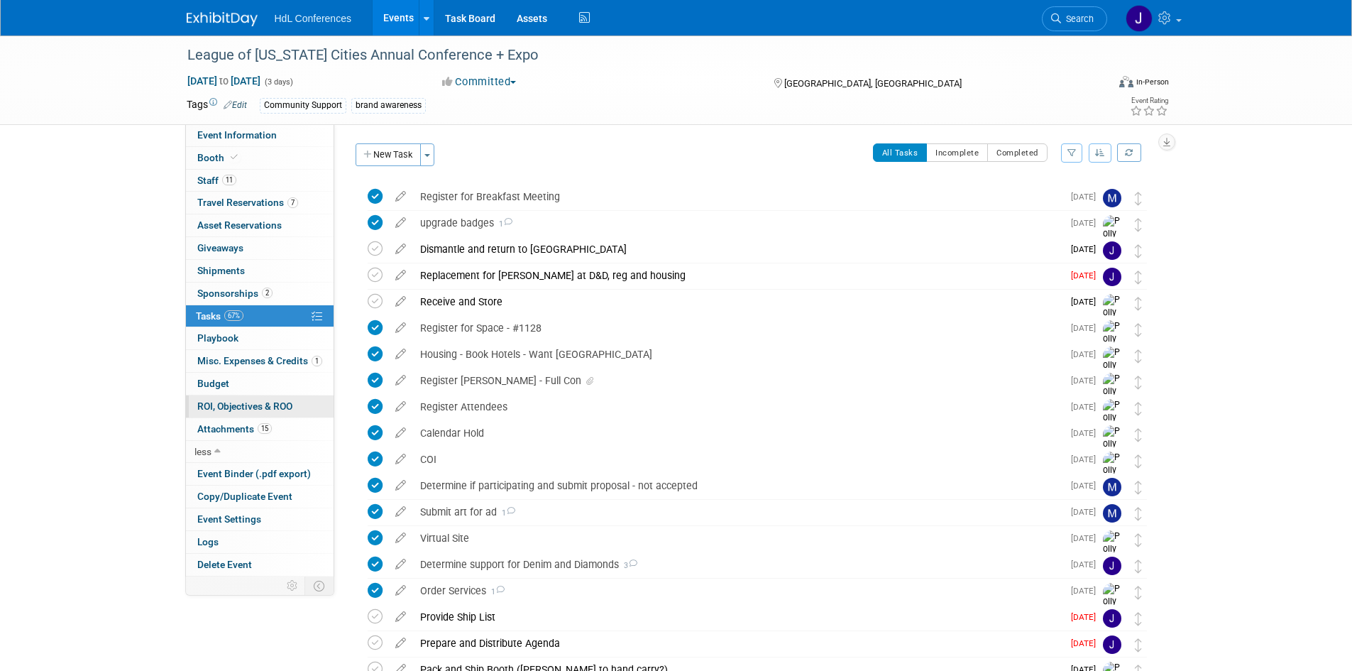
click at [292, 402] on span "ROI, Objectives & ROO 0" at bounding box center [244, 405] width 95 height 11
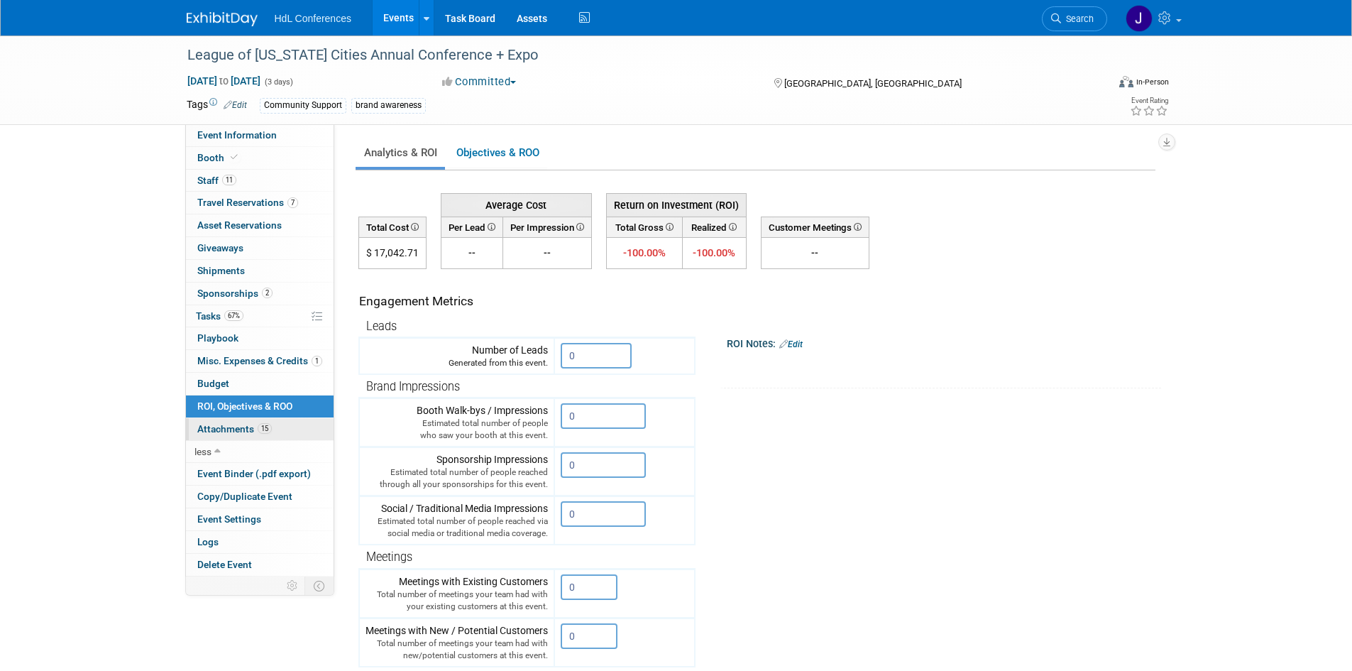
click at [291, 430] on link "15 Attachments 15" at bounding box center [260, 429] width 148 height 22
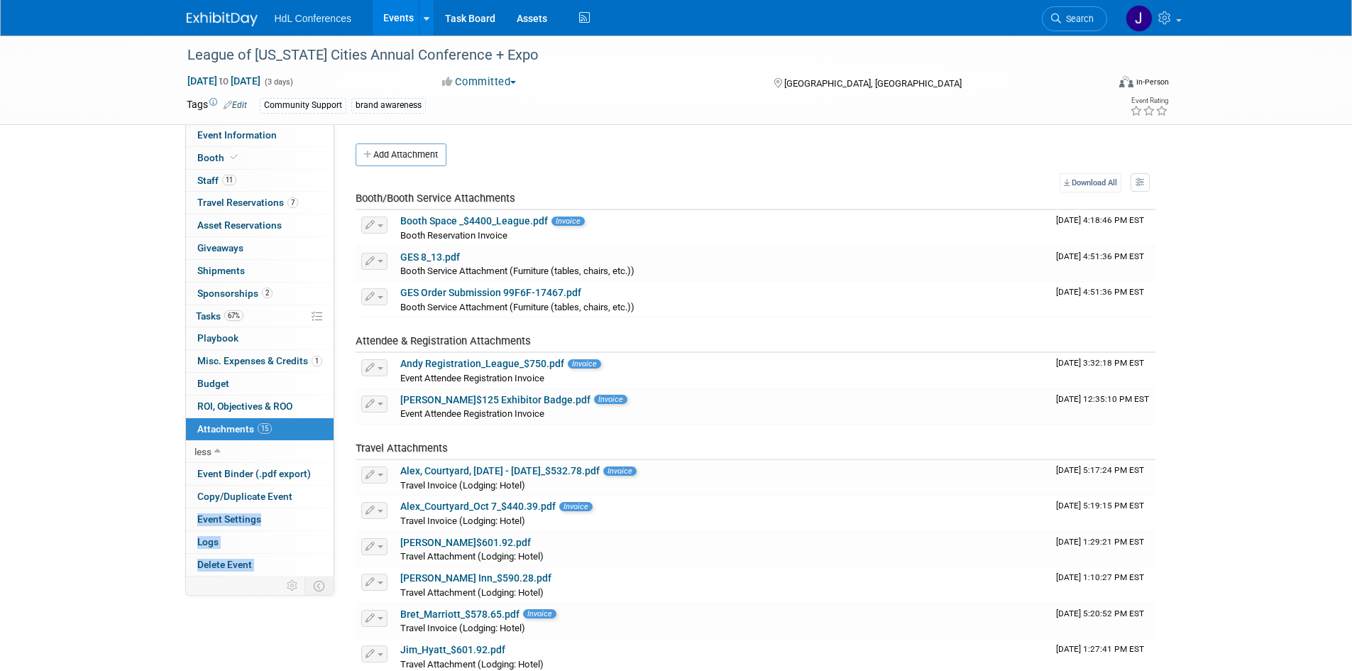
drag, startPoint x: 104, startPoint y: 325, endPoint x: 120, endPoint y: 525, distance: 200.1
click at [191, 522] on div "League of California Cities Annual Conference + Expo Oct 8, 2025 to Oct 10, 202…" at bounding box center [676, 500] width 1352 height 931
click at [76, 492] on div "League of California Cities Annual Conference + Expo Oct 8, 2025 to Oct 10, 202…" at bounding box center [676, 500] width 1352 height 931
click at [226, 218] on link "0 Asset Reservations 0" at bounding box center [260, 225] width 148 height 22
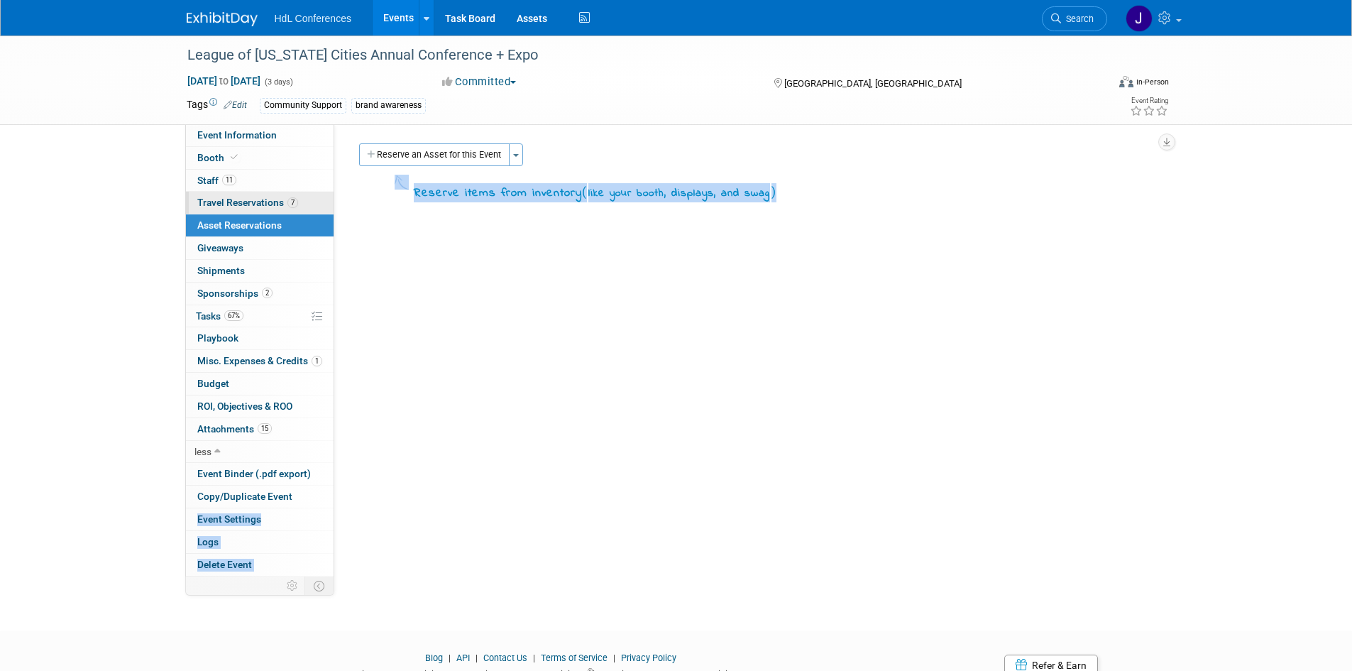
click at [237, 203] on span "Travel Reservations 7" at bounding box center [247, 202] width 101 height 11
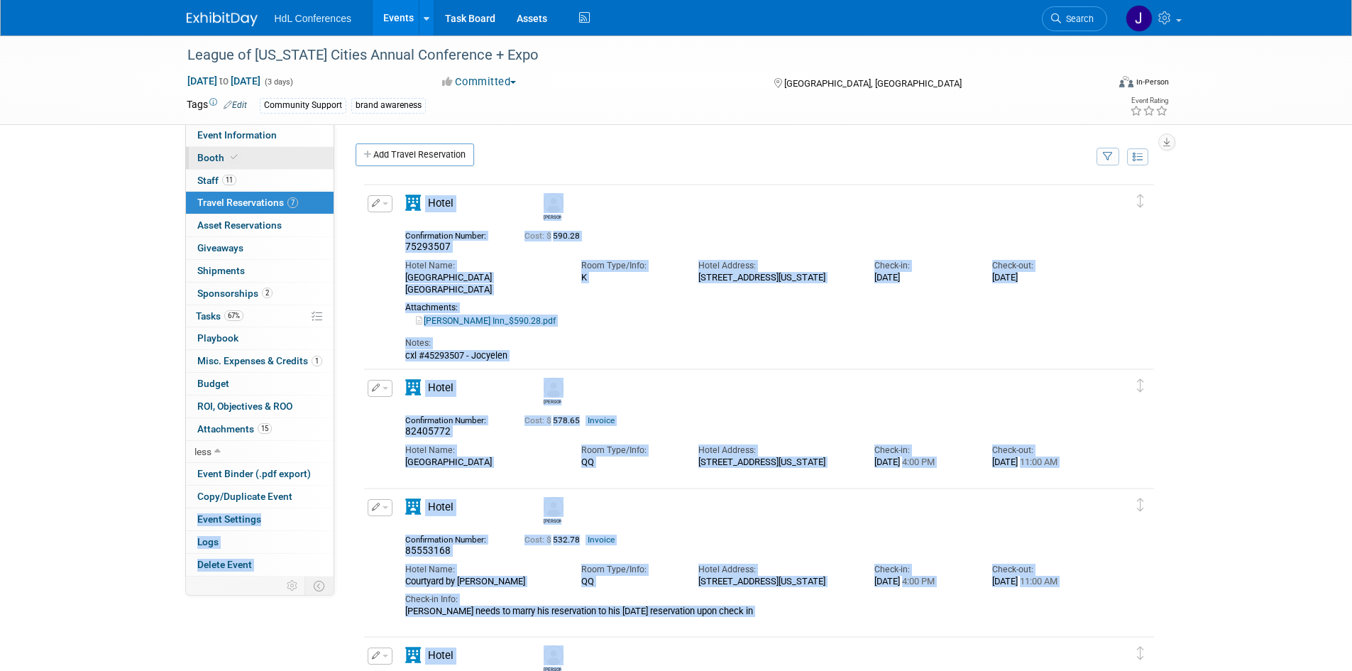
click at [216, 165] on link "Booth" at bounding box center [260, 158] width 148 height 22
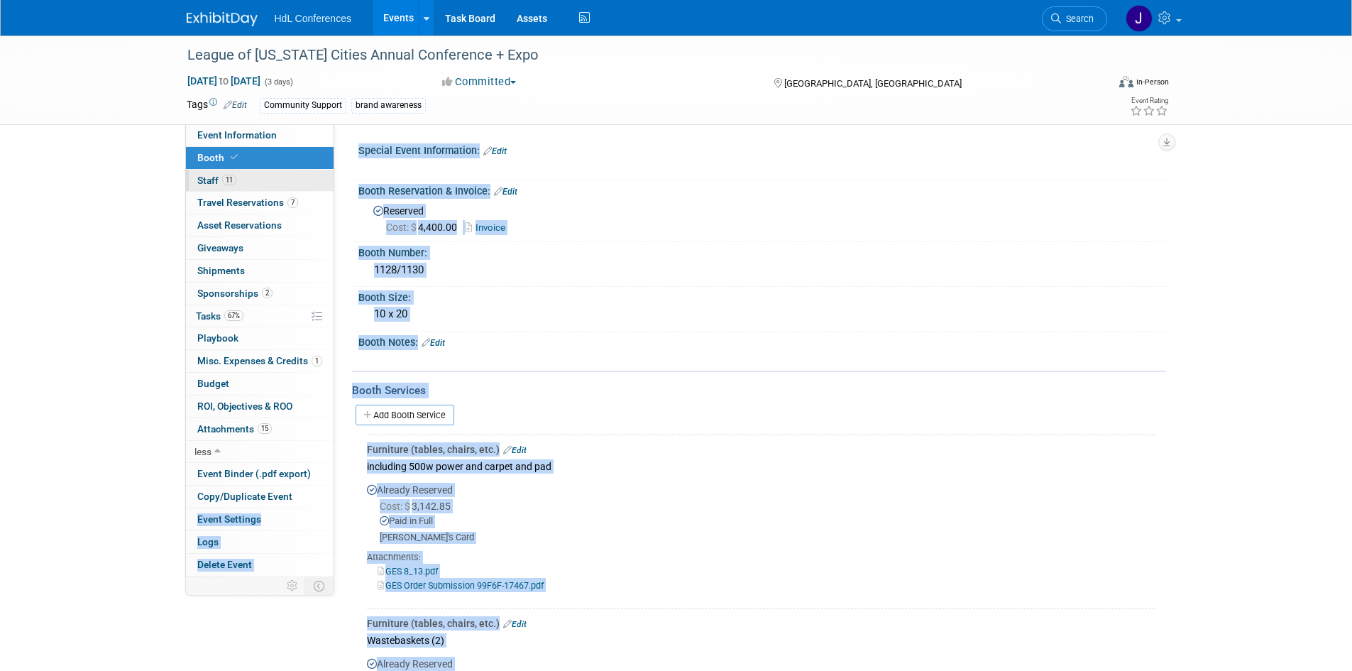
click at [231, 185] on span "Staff 11" at bounding box center [216, 180] width 39 height 11
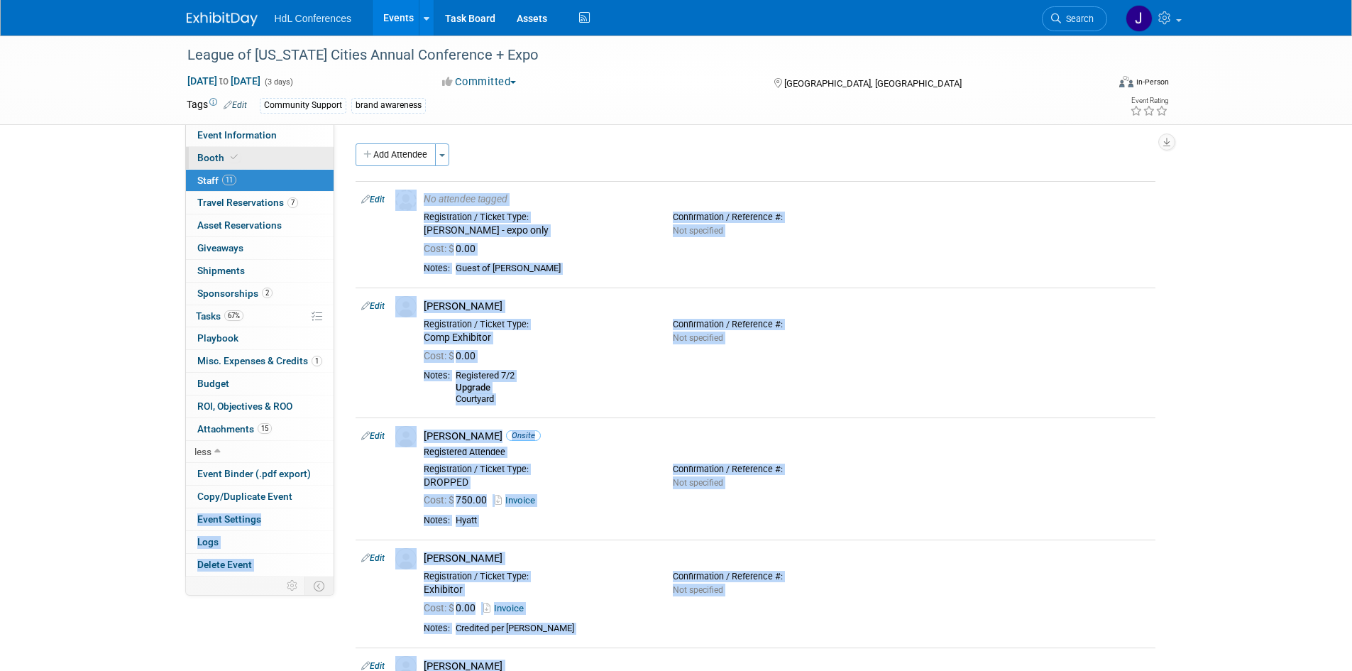
click at [233, 154] on icon at bounding box center [234, 157] width 7 height 8
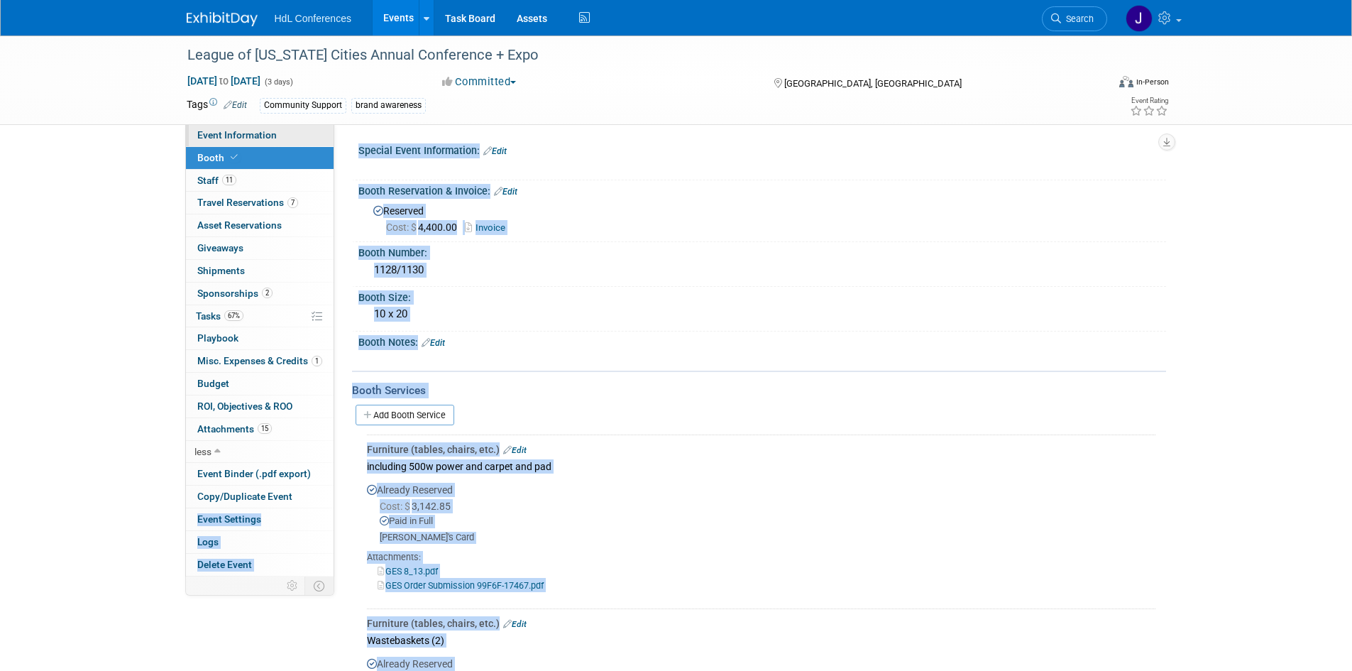
click at [226, 132] on span "Event Information" at bounding box center [236, 134] width 79 height 11
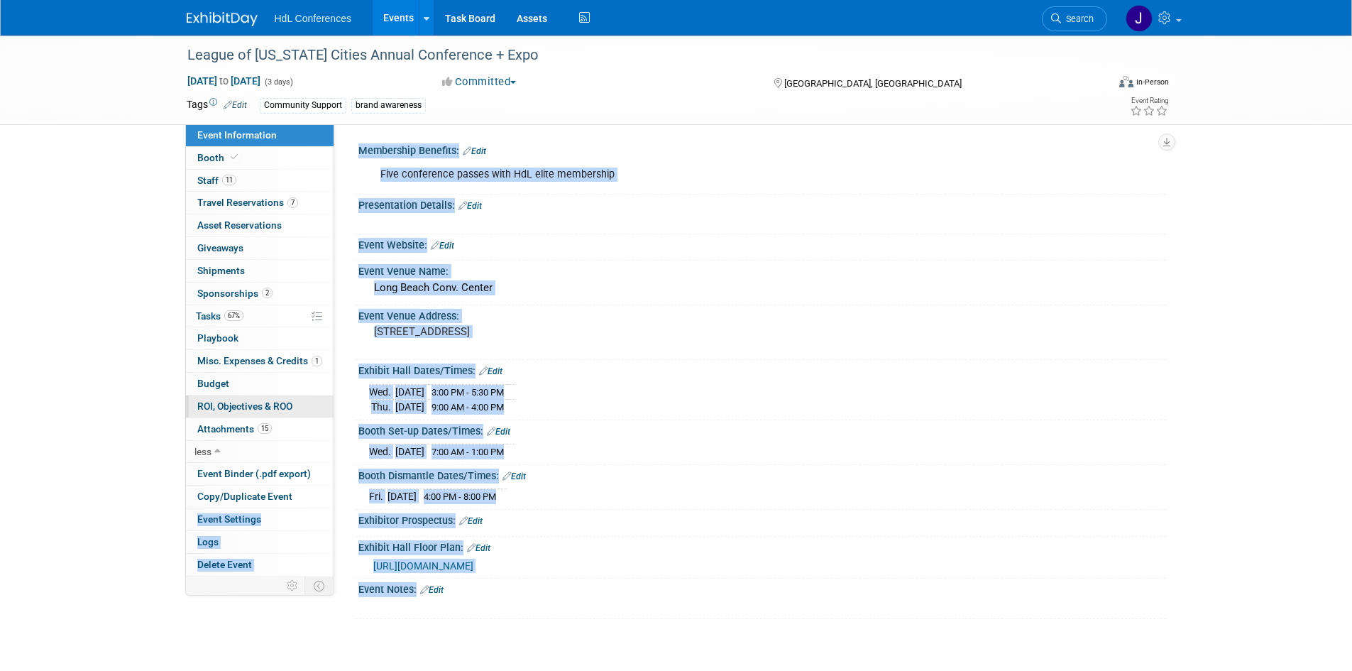
drag, startPoint x: 118, startPoint y: 315, endPoint x: 229, endPoint y: 412, distance: 146.9
click at [118, 316] on div "League of California Cities Annual Conference + Expo Oct 8, 2025 to Oct 10, 202…" at bounding box center [676, 341] width 1352 height 612
click at [359, 398] on div "Wed. Oct 8, 2025 3:00 PM - 5:30 PM Thu. Oct 9, 2025 9:00 AM - 4:00 PM" at bounding box center [762, 396] width 808 height 39
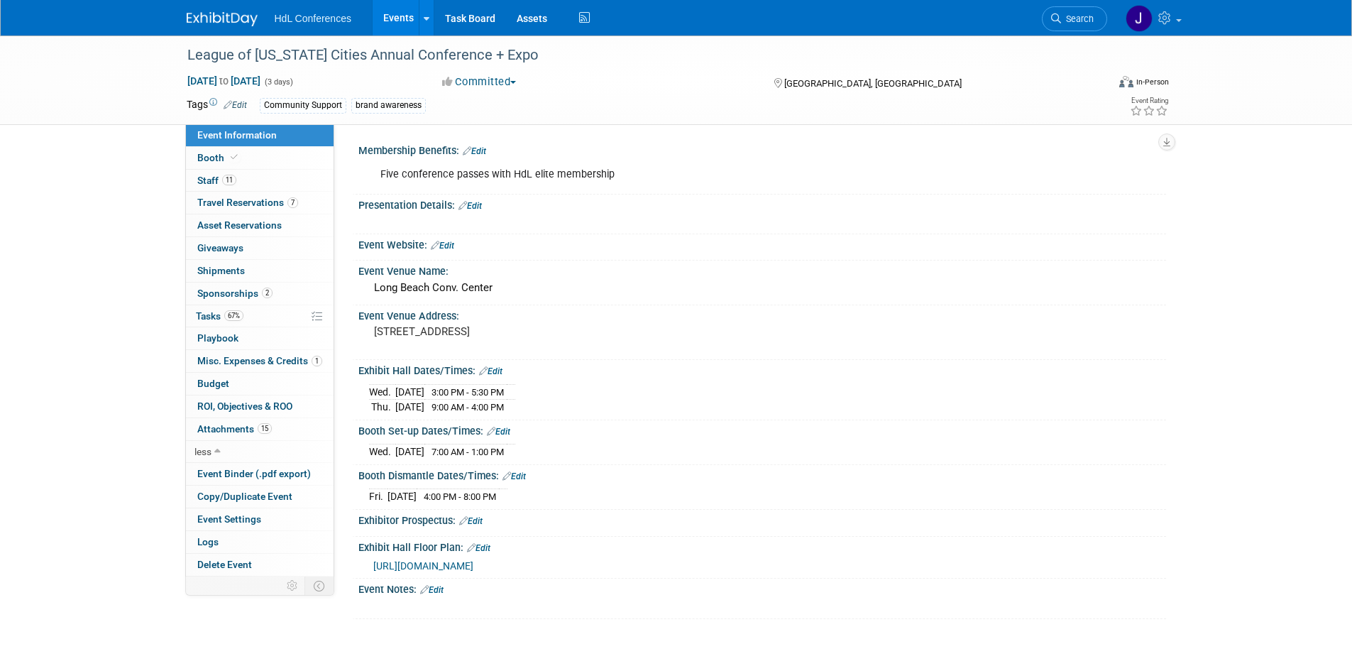
drag, startPoint x: 497, startPoint y: 603, endPoint x: 432, endPoint y: 472, distance: 146.7
click at [432, 472] on div "Membership Benefits: Edit Five conference passes with HdL elite membership X X" at bounding box center [756, 379] width 800 height 479
click at [463, 613] on div "Event Notes: Edit X" at bounding box center [759, 598] width 814 height 40
drag, startPoint x: 463, startPoint y: 601, endPoint x: 444, endPoint y: 416, distance: 186.2
click at [444, 416] on div "Membership Benefits: Edit Five conference passes with HdL elite membership X X" at bounding box center [756, 379] width 800 height 479
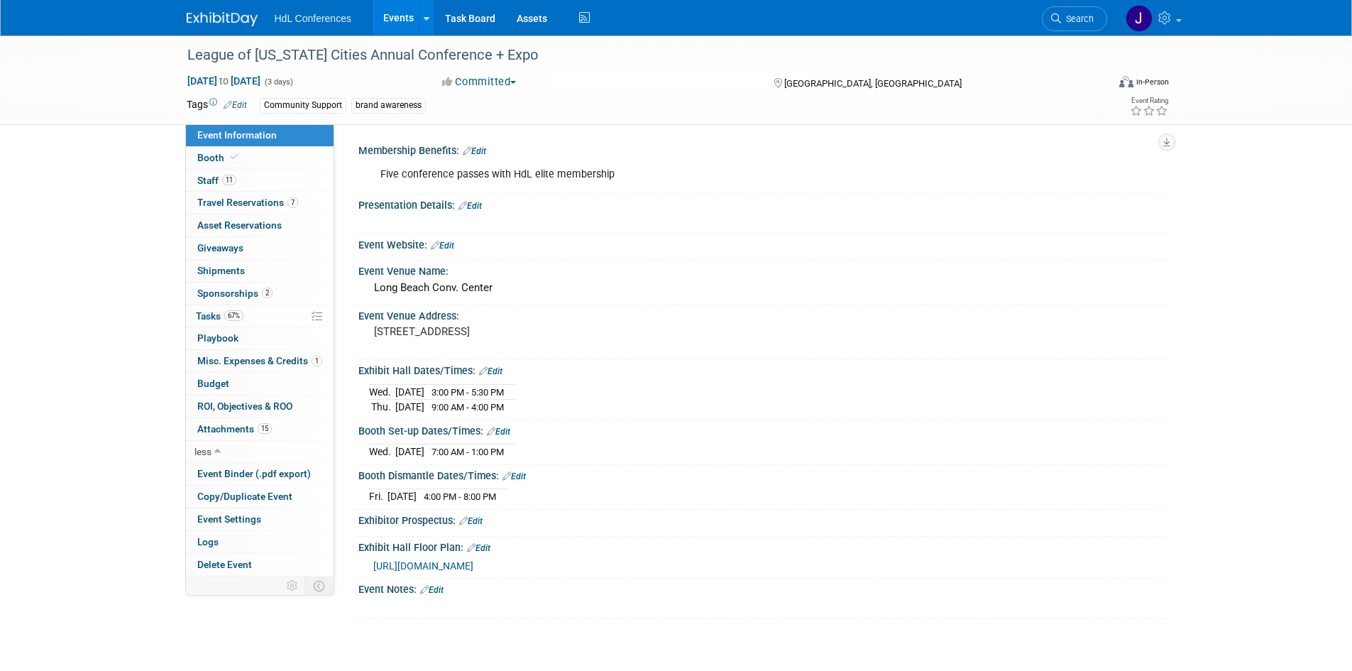
click at [484, 610] on div at bounding box center [691, 606] width 640 height 14
drag, startPoint x: 368, startPoint y: 451, endPoint x: 511, endPoint y: 503, distance: 151.5
click at [511, 503] on div "Membership Benefits: Edit Five conference passes with HdL elite membership X X" at bounding box center [756, 379] width 800 height 479
click at [508, 492] on td at bounding box center [503, 496] width 9 height 15
drag, startPoint x: 527, startPoint y: 497, endPoint x: 336, endPoint y: 444, distance: 197.3
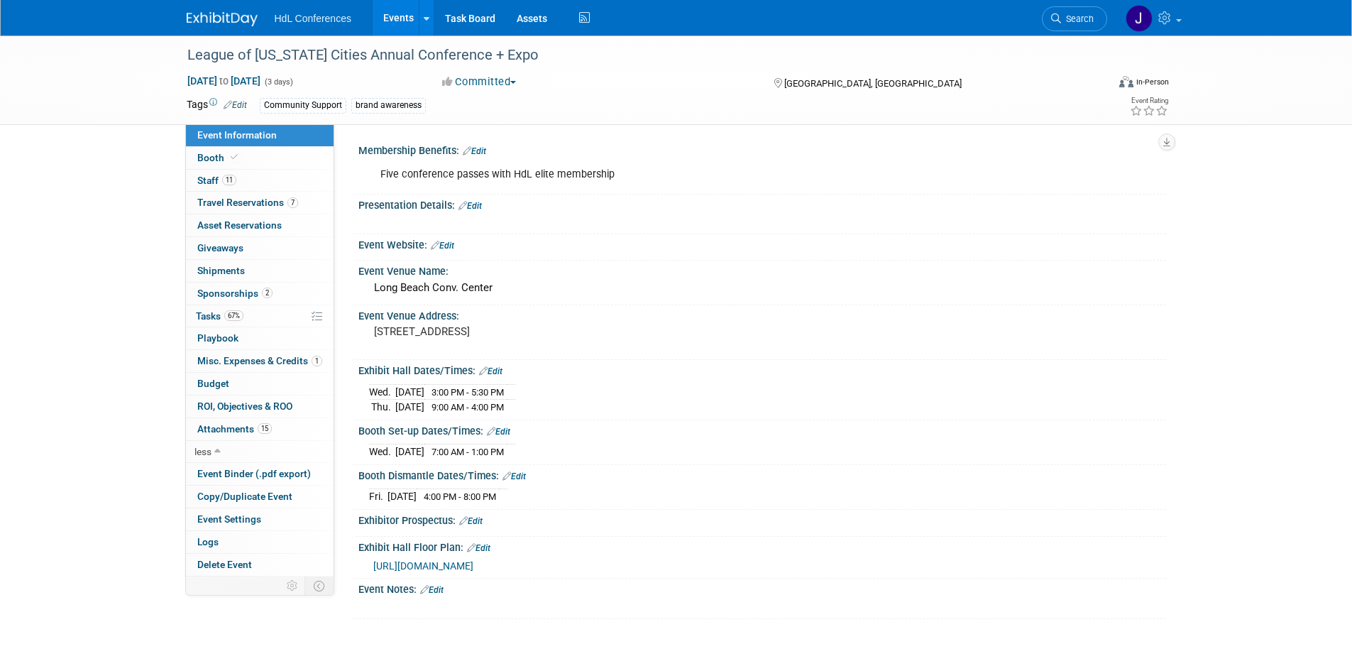
click at [336, 444] on div "Membership Benefits: Edit Five conference passes with HdL elite membership X Ed…" at bounding box center [750, 350] width 832 height 452
click at [366, 454] on div "Wed. Oct 8, 2025 7:00 AM - 1:00 PM Save Changes Cancel" at bounding box center [762, 449] width 808 height 24
drag, startPoint x: 363, startPoint y: 450, endPoint x: 525, endPoint y: 502, distance: 170.6
click at [525, 502] on div "Membership Benefits: Edit Five conference passes with HdL elite membership X X" at bounding box center [756, 379] width 800 height 479
click at [508, 499] on td at bounding box center [503, 496] width 9 height 15
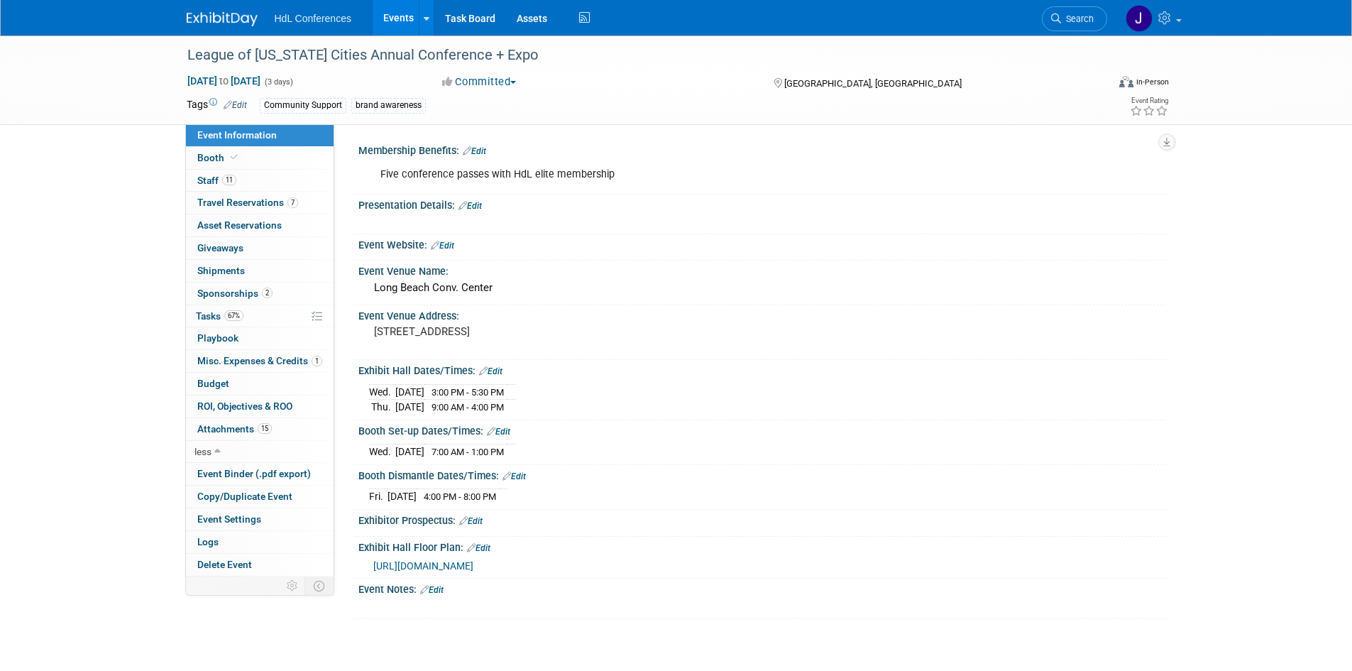
click at [561, 620] on div "League of California Cities Annual Conference + Expo Oct 8, 2025 to Oct 10, 202…" at bounding box center [676, 341] width 1352 height 612
drag, startPoint x: 561, startPoint y: 620, endPoint x: 446, endPoint y: 295, distance: 345.5
click at [446, 295] on div "League of California Cities Annual Conference + Expo Oct 8, 2025 to Oct 10, 202…" at bounding box center [676, 341] width 1352 height 612
click at [519, 618] on div "League of California Cities Annual Conference + Expo Oct 8, 2025 to Oct 10, 202…" at bounding box center [676, 341] width 1352 height 612
click at [444, 590] on link "Edit" at bounding box center [431, 590] width 23 height 10
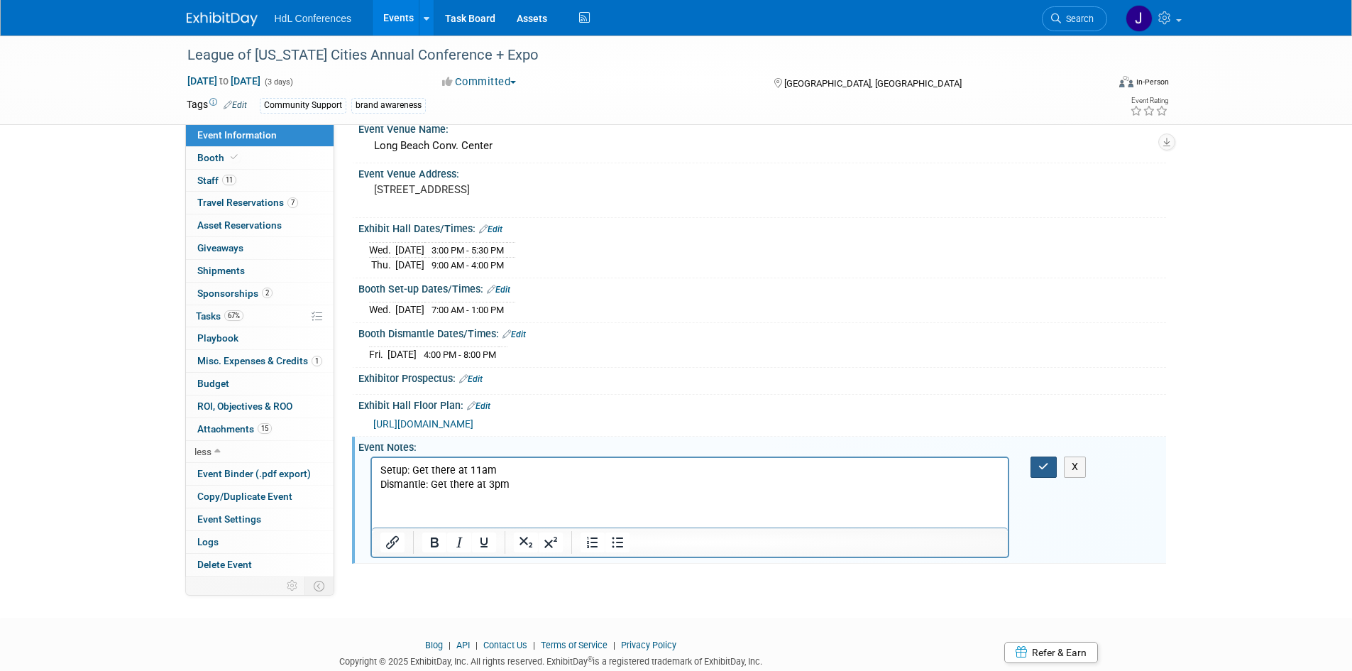
click at [1044, 461] on icon "button" at bounding box center [1043, 466] width 11 height 10
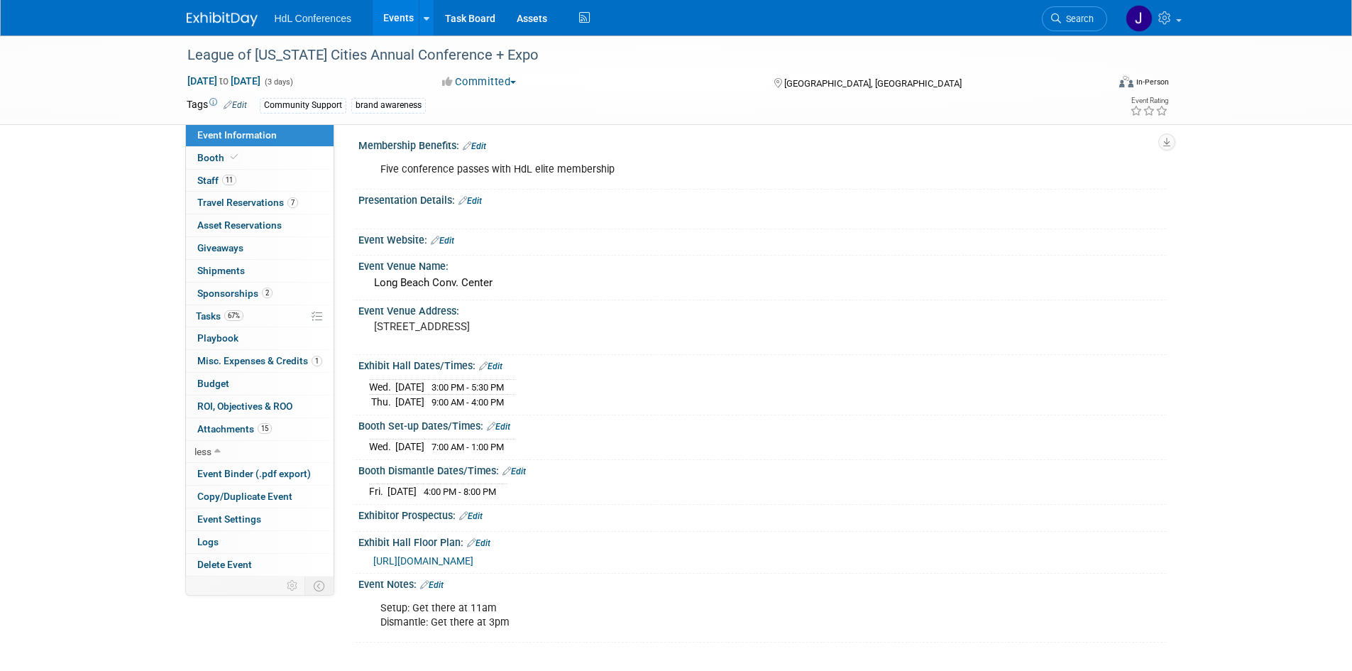
scroll to position [3, 0]
drag, startPoint x: 234, startPoint y: 591, endPoint x: 79, endPoint y: 438, distance: 216.8
click at [79, 438] on div "League of California Cities Annual Conference + Expo Oct 8, 2025 to Oct 10, 202…" at bounding box center [676, 353] width 1352 height 640
drag, startPoint x: 85, startPoint y: 433, endPoint x: 59, endPoint y: 440, distance: 27.2
click at [85, 433] on div "League of California Cities Annual Conference + Expo Oct 8, 2025 to Oct 10, 202…" at bounding box center [676, 353] width 1352 height 640
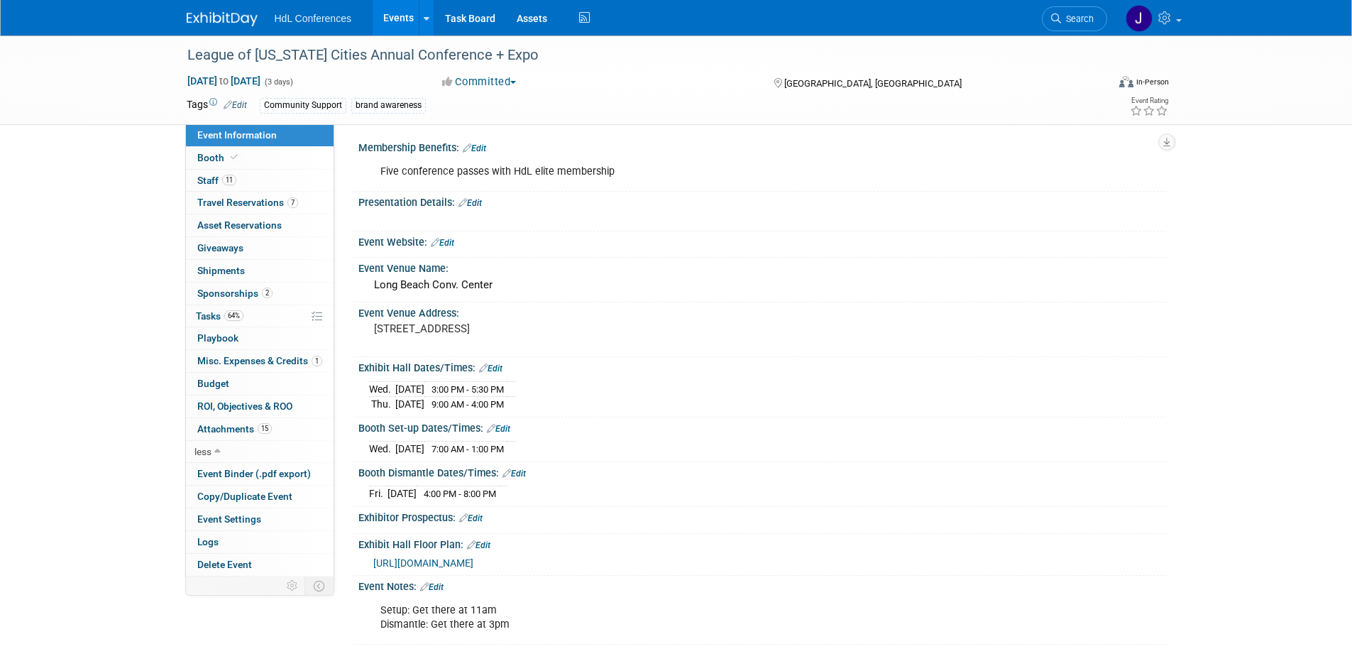
click at [227, 602] on div "Event Information Event Info Booth Booth 11 Staff 11 Staff 7 Travel Reservation…" at bounding box center [676, 339] width 1001 height 612
click at [103, 532] on div "League of California Cities Annual Conference + Expo Oct 8, 2025 to Oct 10, 202…" at bounding box center [676, 353] width 1352 height 640
click at [261, 157] on link "Booth" at bounding box center [260, 158] width 148 height 22
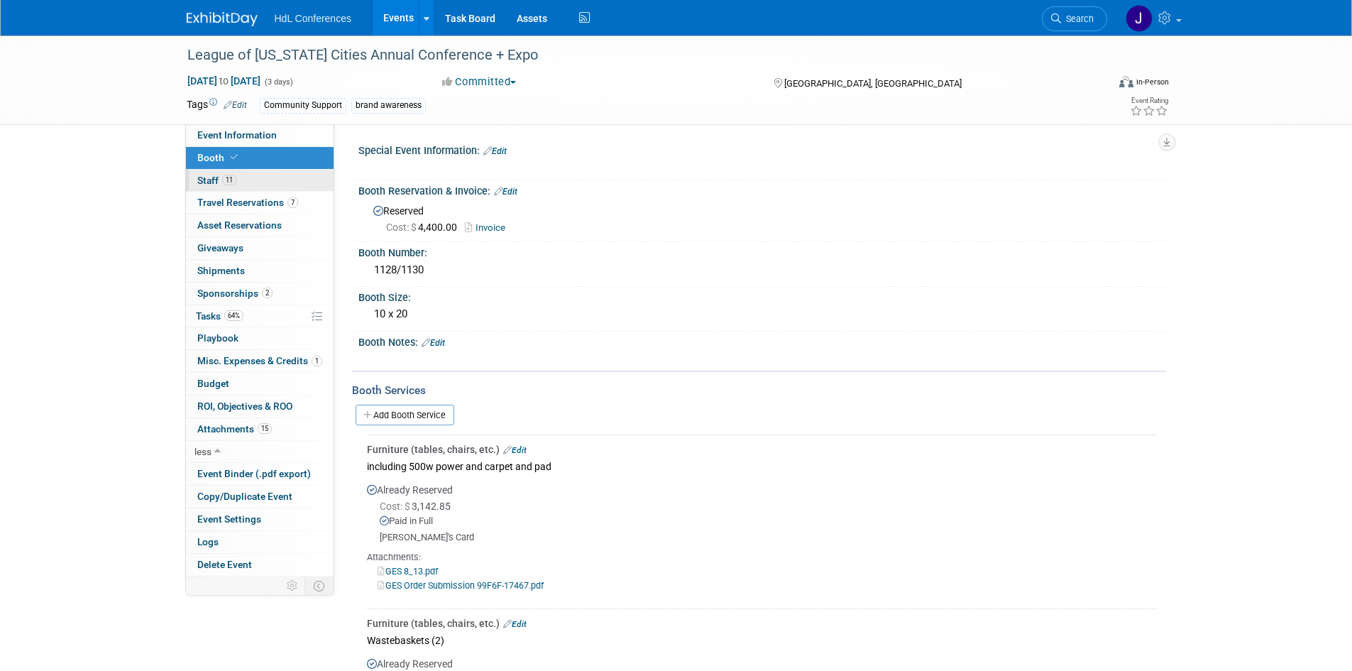
click at [277, 181] on link "11 Staff 11" at bounding box center [260, 181] width 148 height 22
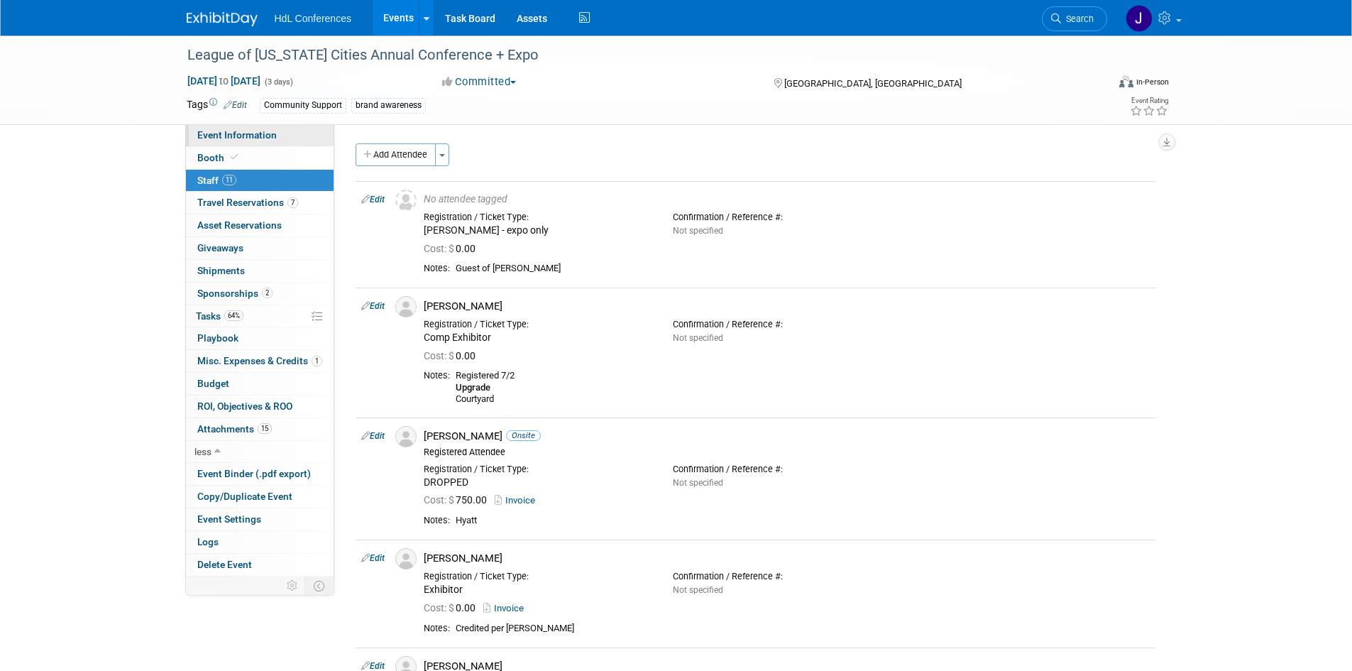
click at [274, 146] on link "Event Information" at bounding box center [260, 135] width 148 height 22
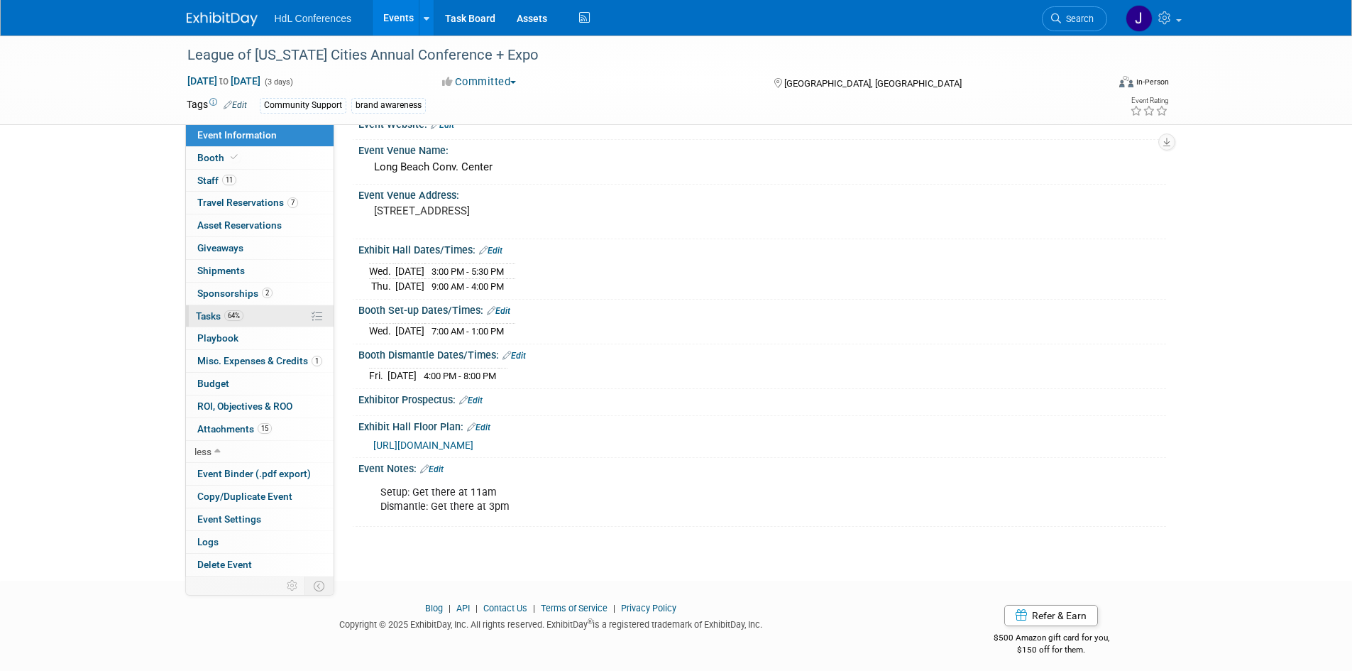
scroll to position [128, 0]
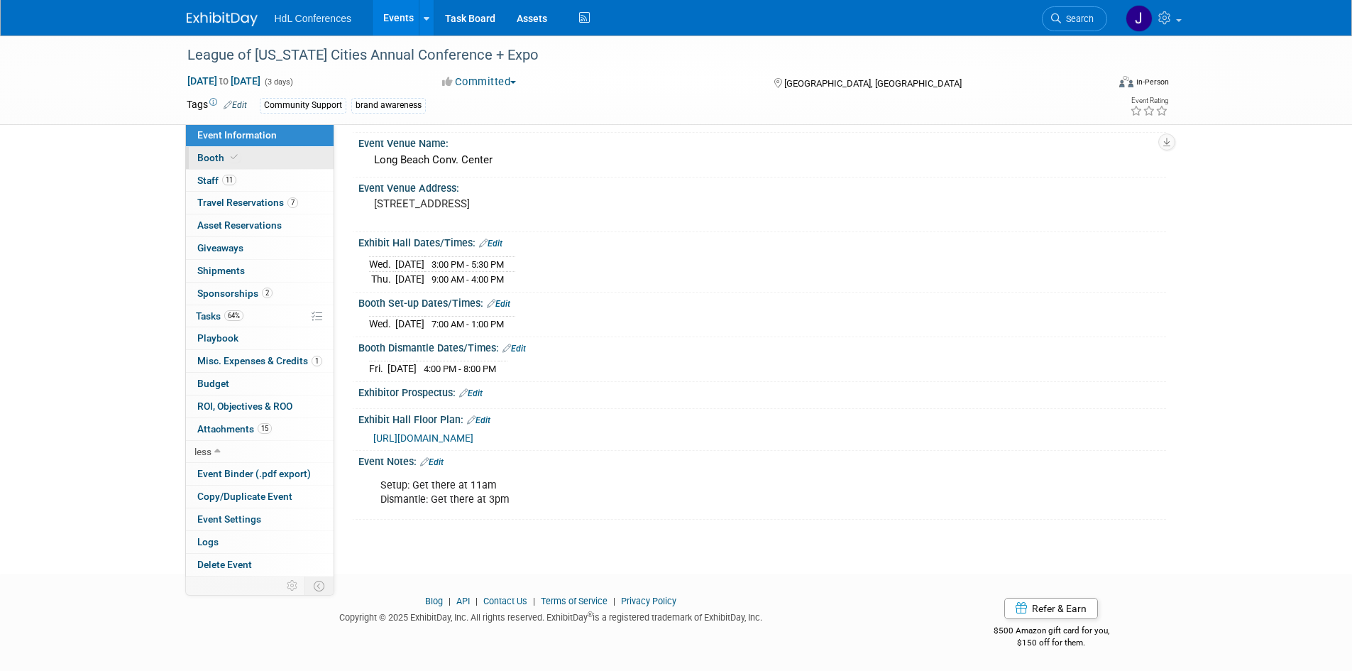
click at [255, 166] on link "Booth" at bounding box center [260, 158] width 148 height 22
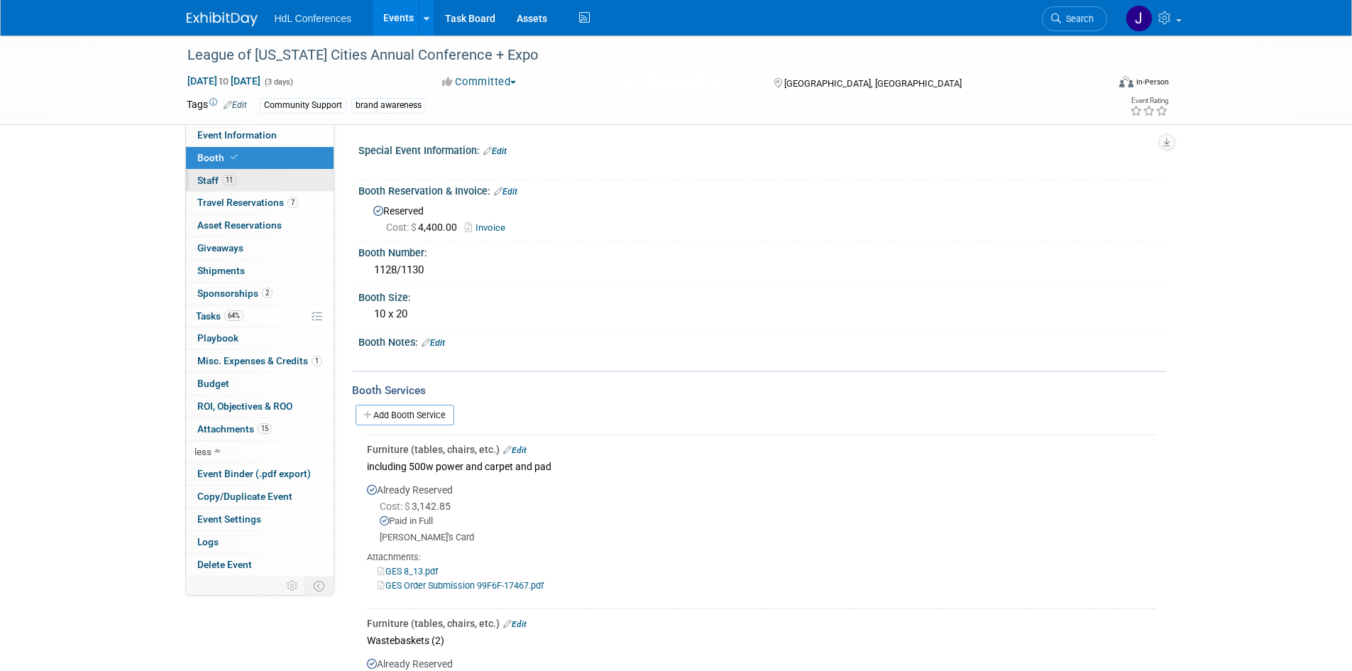
click at [270, 186] on link "11 Staff 11" at bounding box center [260, 181] width 148 height 22
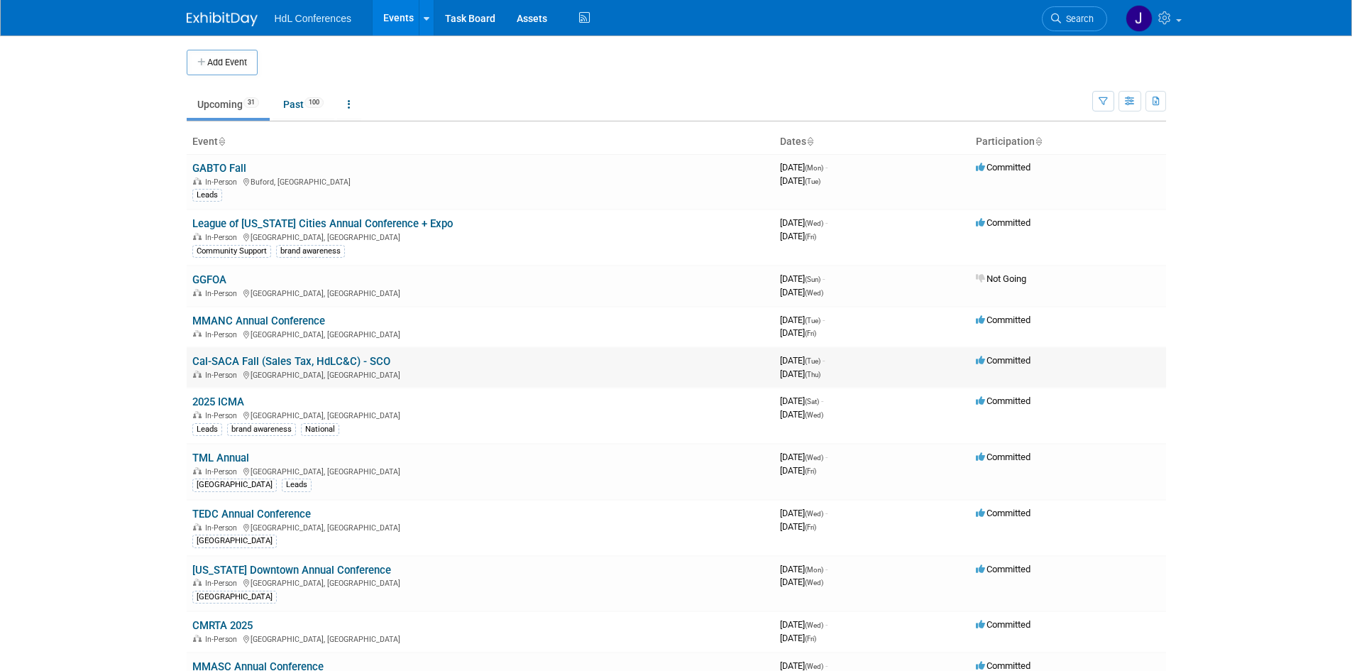
click at [262, 355] on link "Cal-SACA Fall (Sales Tax, HdLC&C) - SCO" at bounding box center [291, 361] width 198 height 13
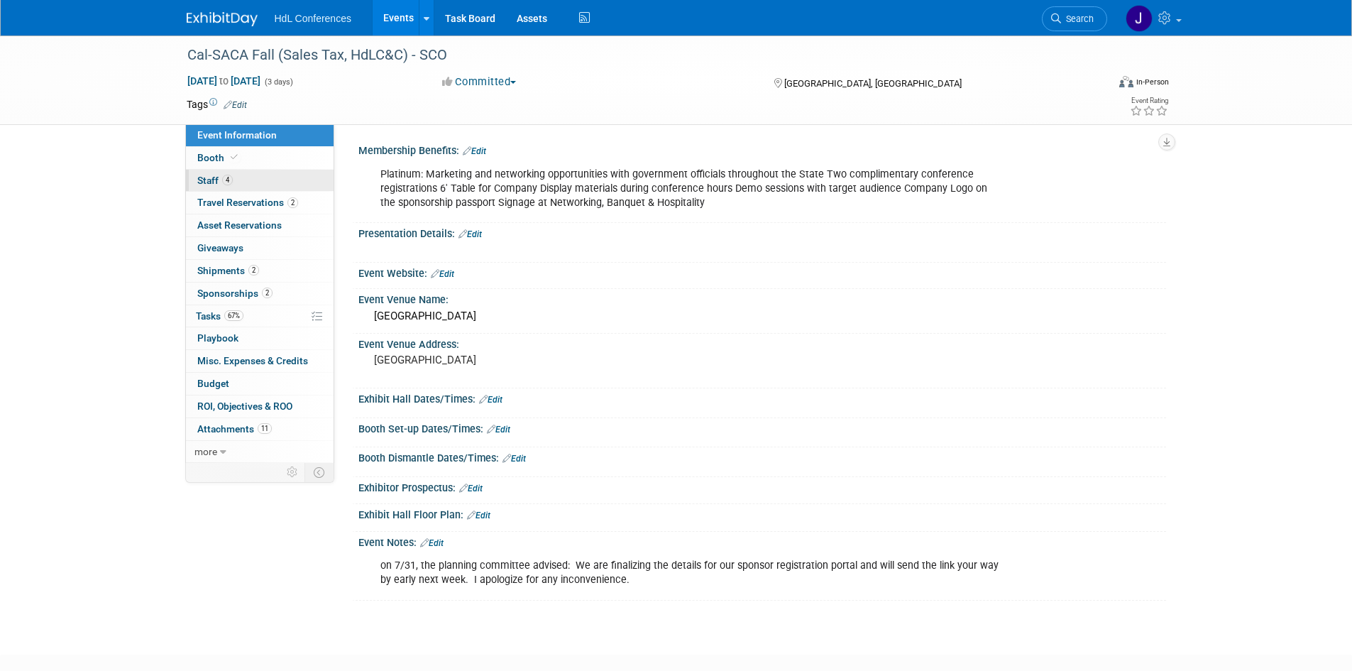
click at [225, 182] on span "4" at bounding box center [227, 180] width 11 height 11
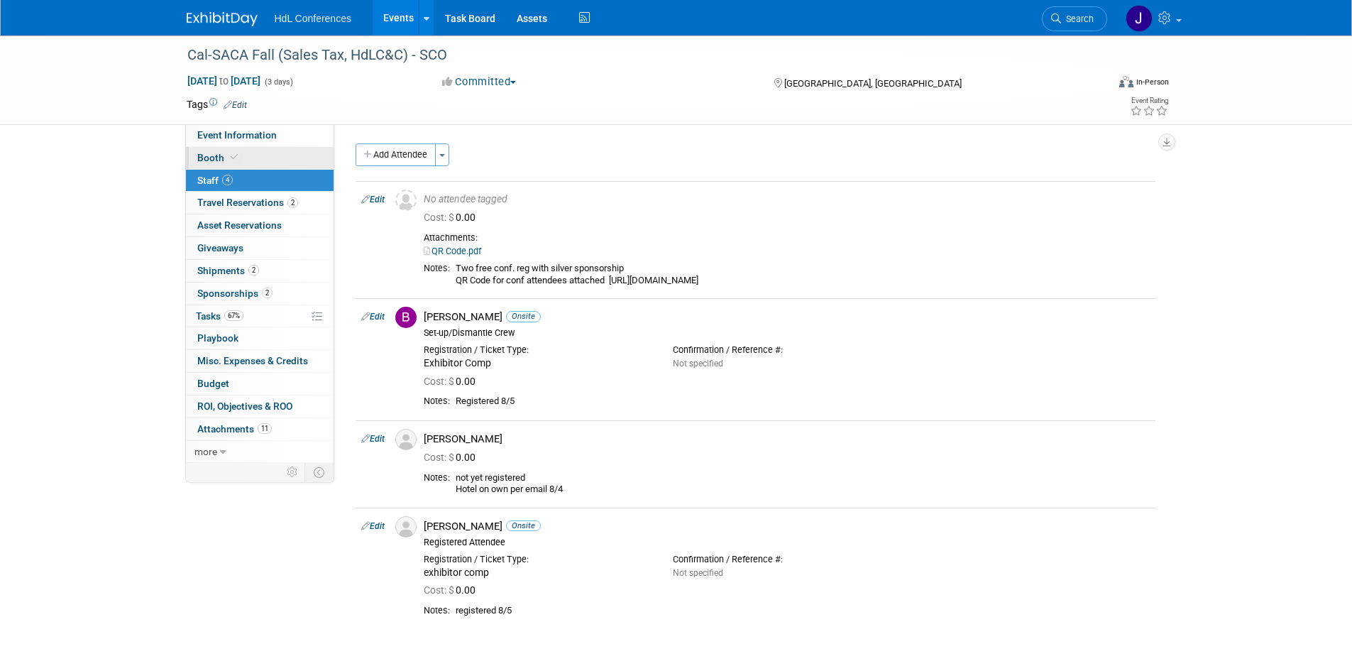
click at [231, 146] on link "Event Information" at bounding box center [260, 135] width 148 height 22
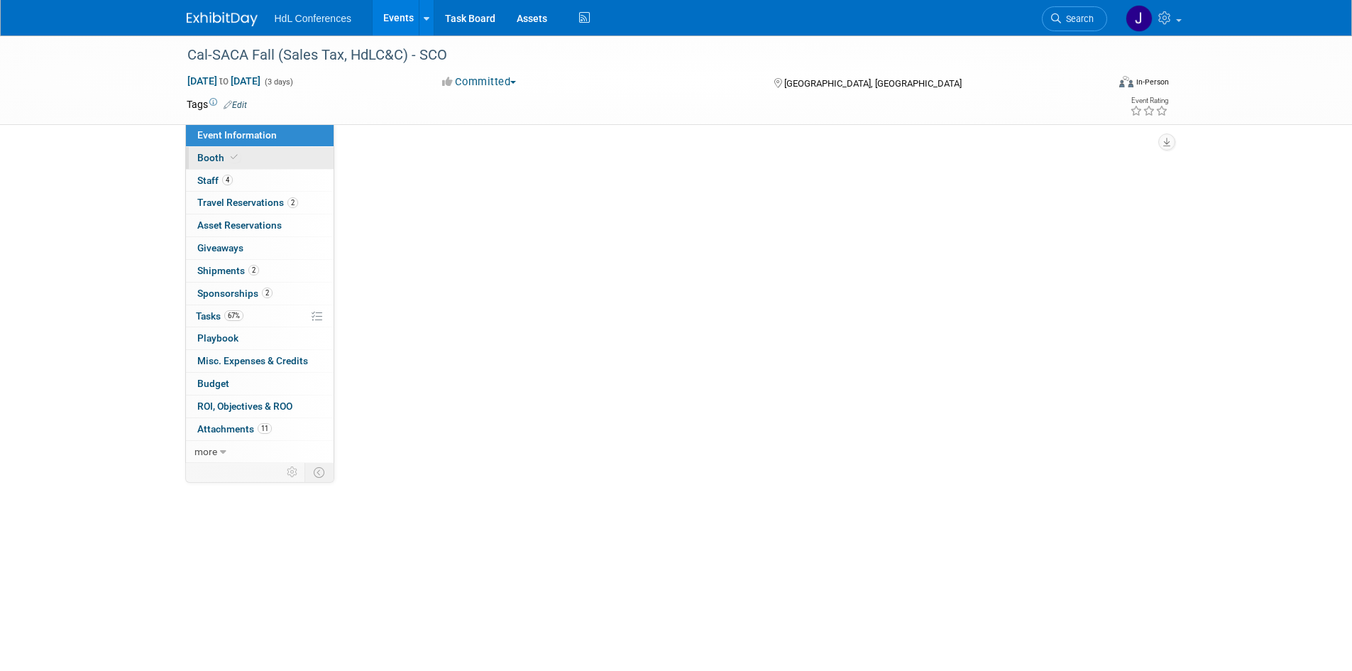
click at [240, 161] on link "Booth" at bounding box center [260, 158] width 148 height 22
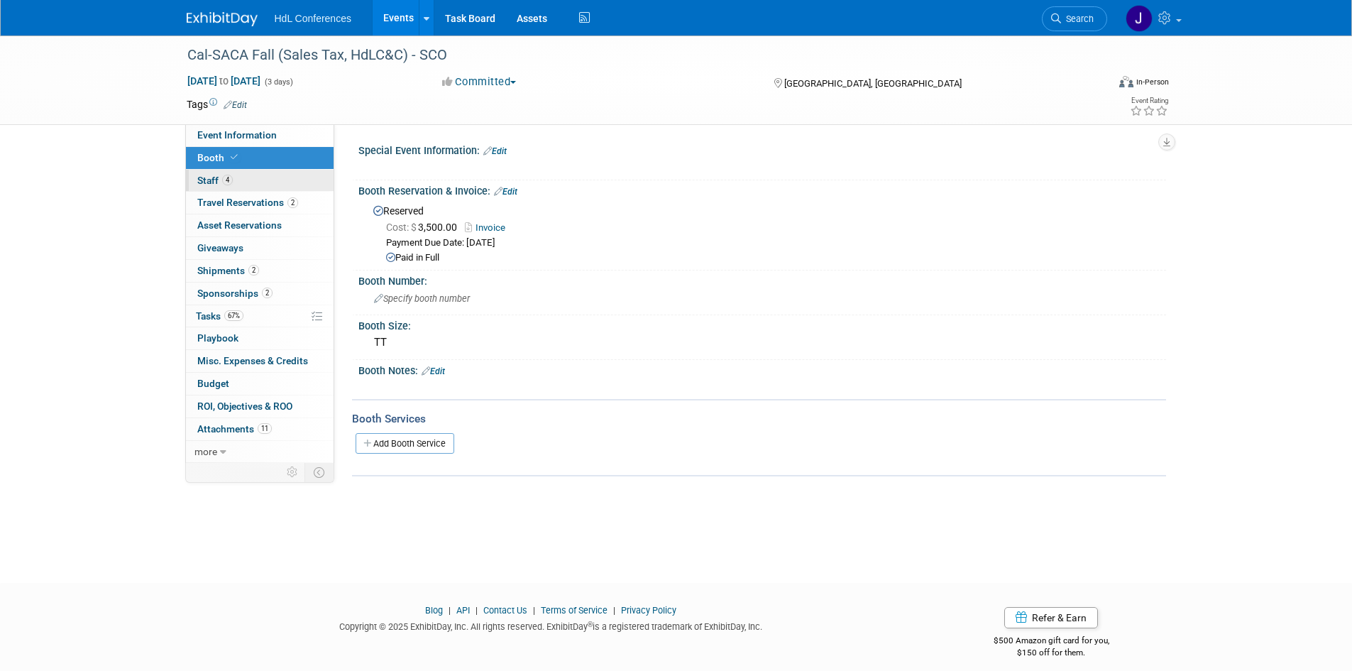
click at [267, 187] on link "4 Staff 4" at bounding box center [260, 181] width 148 height 22
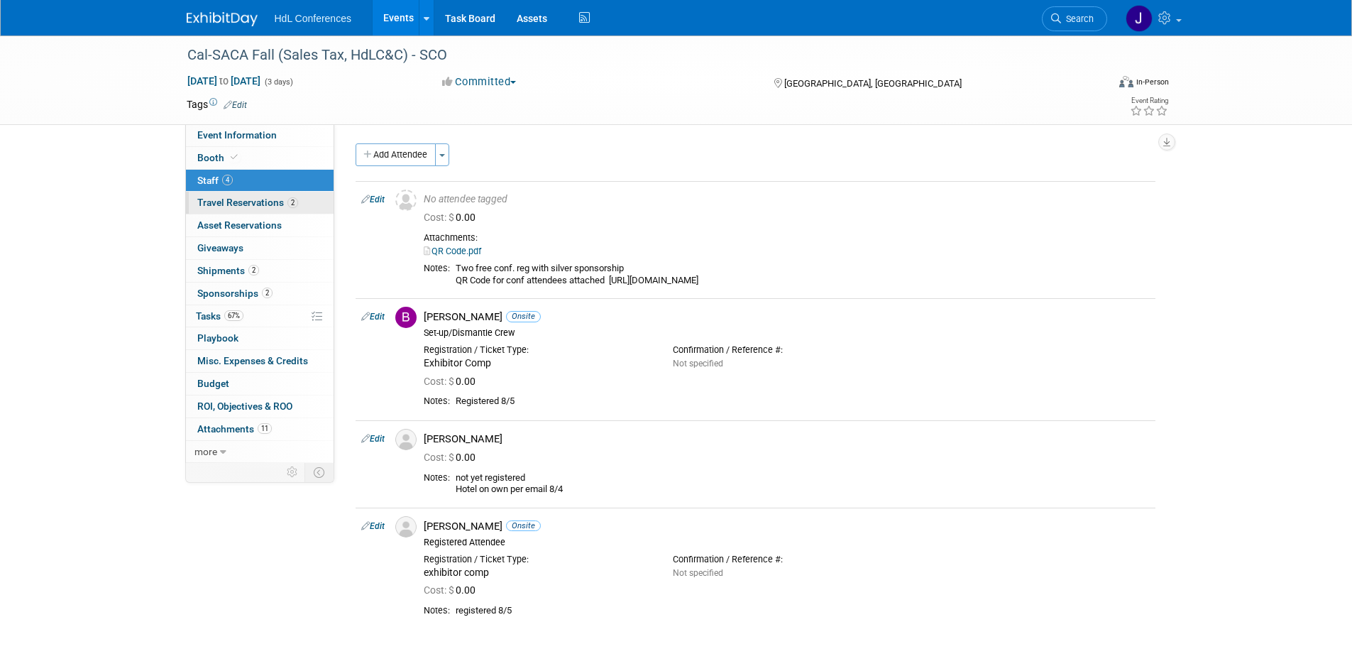
click at [268, 203] on span "Travel Reservations 2" at bounding box center [247, 202] width 101 height 11
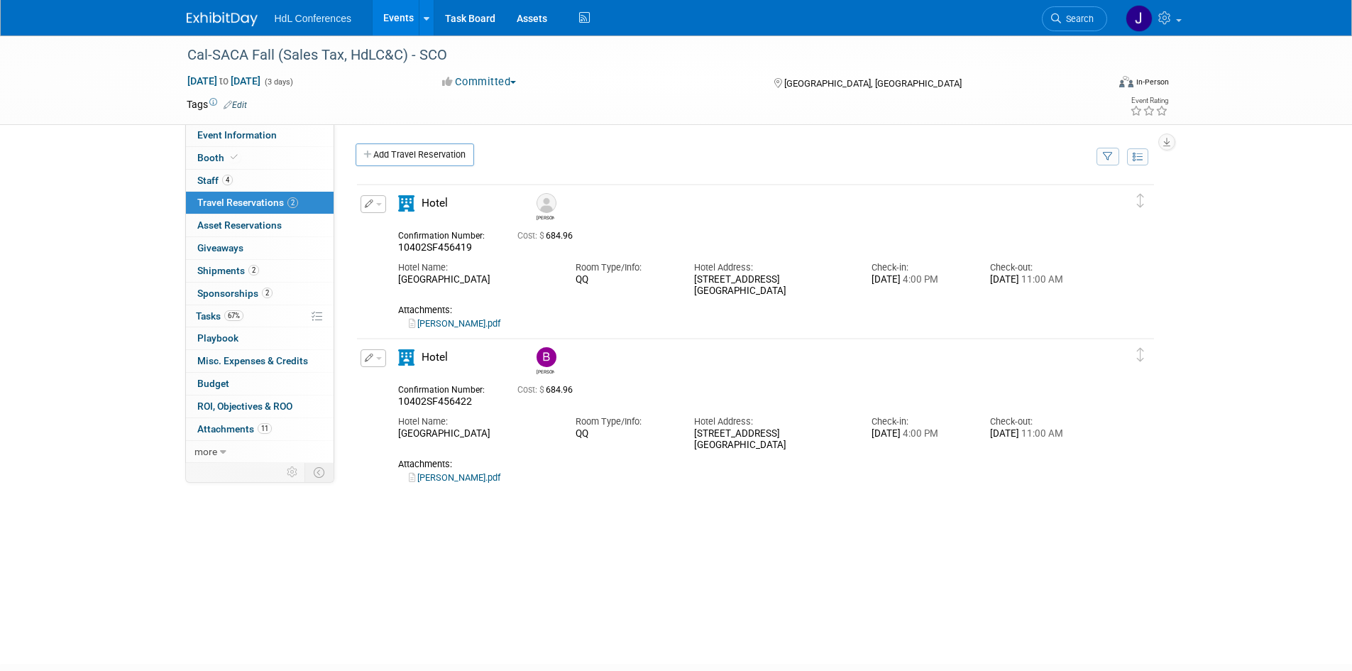
click at [221, 11] on link at bounding box center [231, 11] width 88 height 11
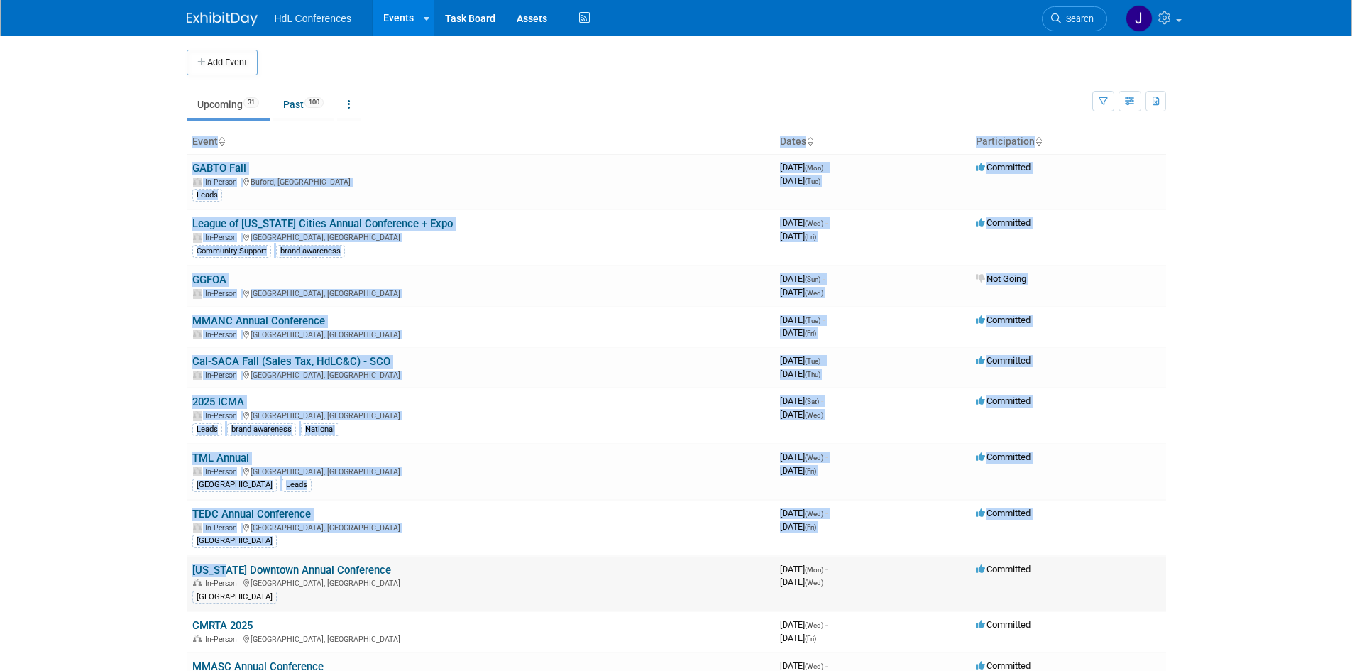
drag, startPoint x: 102, startPoint y: 473, endPoint x: 219, endPoint y: 564, distance: 147.2
click at [219, 564] on body "HdL Conferences Events Add Event Bulk Upload Events Shareable Event Boards Rece…" at bounding box center [676, 335] width 1352 height 671
click at [141, 497] on body "HdL Conferences Events Add Event Bulk Upload Events Shareable Event Boards Rece…" at bounding box center [676, 335] width 1352 height 671
drag, startPoint x: 190, startPoint y: 498, endPoint x: 164, endPoint y: 576, distance: 82.2
click at [292, 616] on body "HdL Conferences Events Add Event Bulk Upload Events Shareable Event Boards Rece…" at bounding box center [676, 335] width 1352 height 671
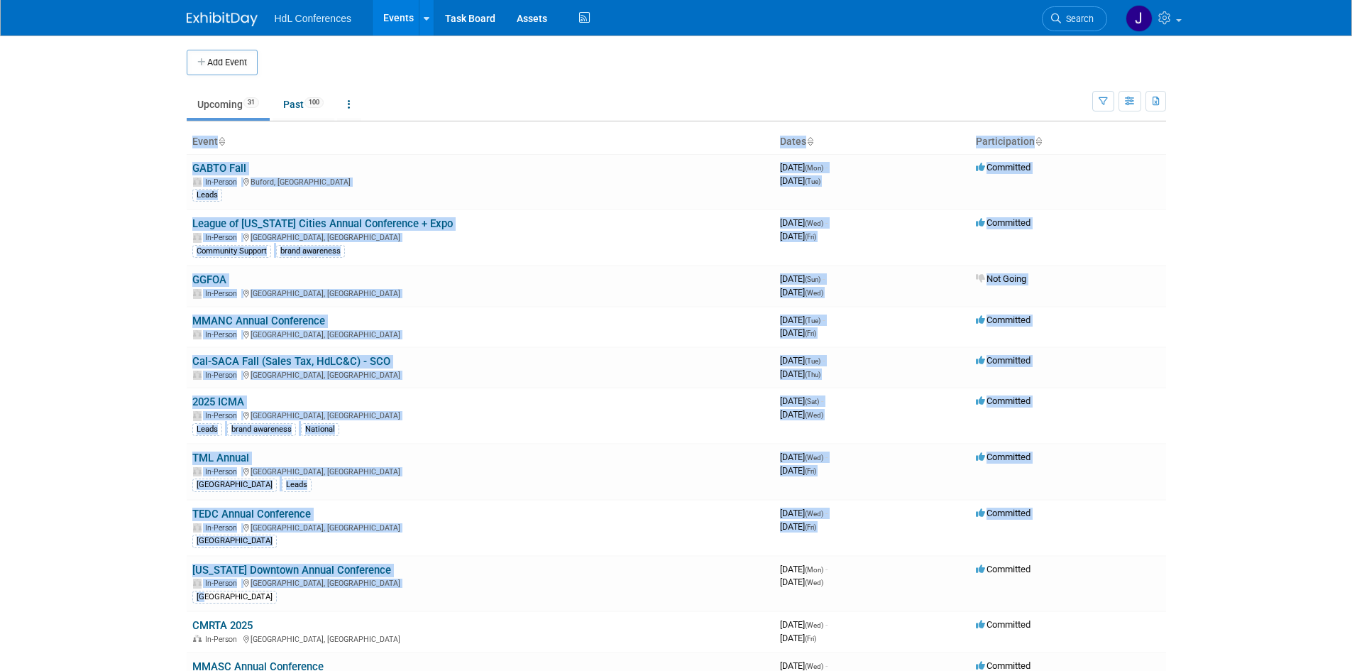
click at [148, 570] on body "HdL Conferences Events Add Event Bulk Upload Events Shareable Event Boards Rece…" at bounding box center [676, 335] width 1352 height 671
drag, startPoint x: 148, startPoint y: 570, endPoint x: 300, endPoint y: 649, distance: 170.5
click at [300, 649] on body "HdL Conferences Events Add Event Bulk Upload Events Shareable Event Boards Rece…" at bounding box center [676, 335] width 1352 height 671
click at [129, 554] on body "HdL Conferences Events Add Event Bulk Upload Events Shareable Event Boards Rece…" at bounding box center [676, 335] width 1352 height 671
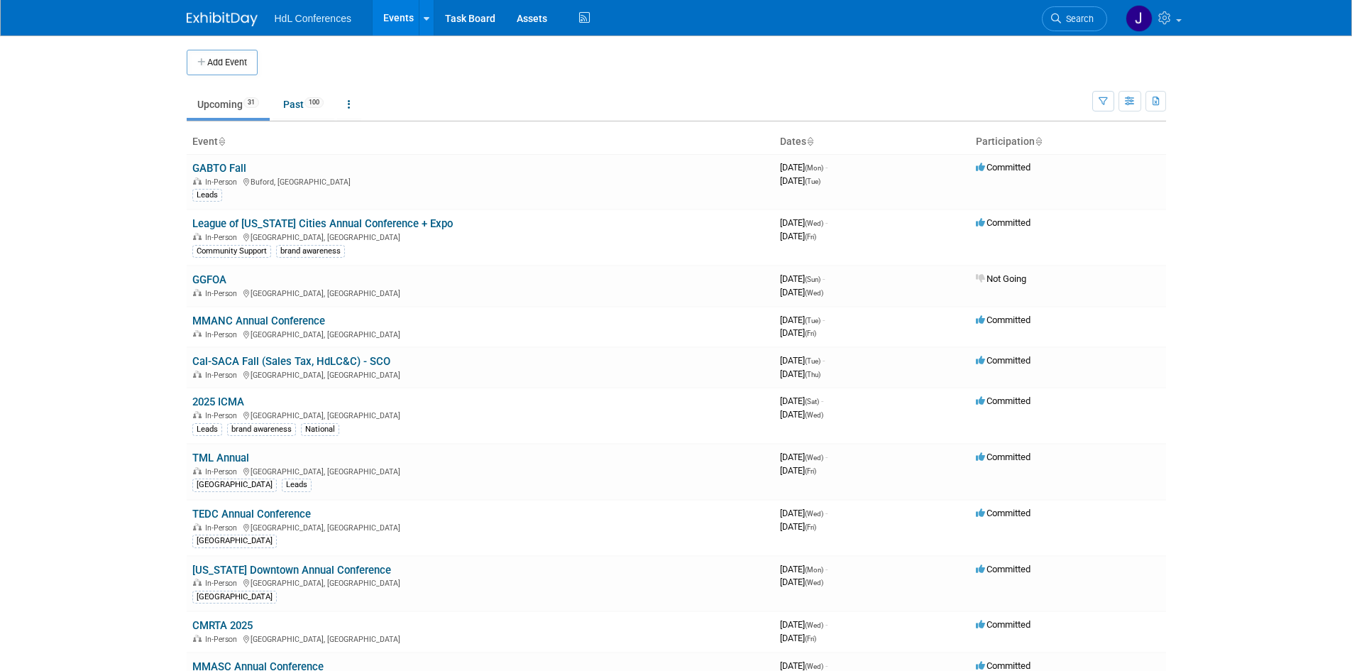
scroll to position [284, 0]
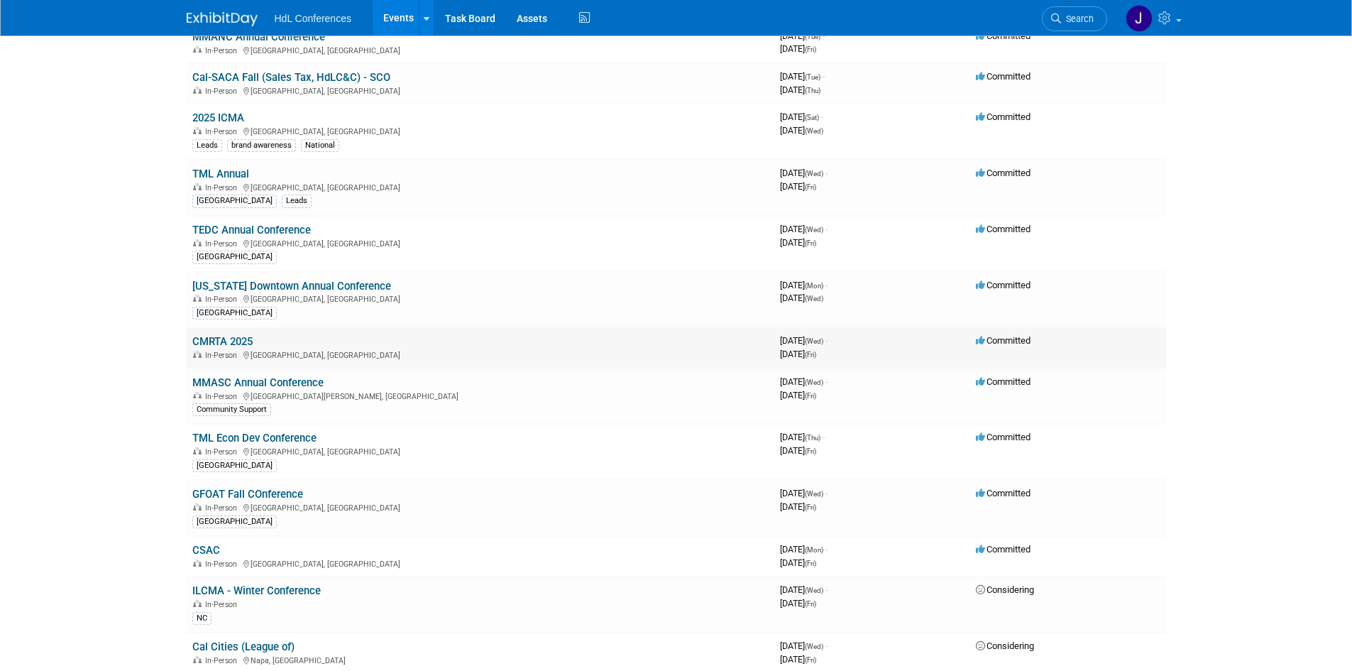
click at [202, 336] on link "CMRTA 2025" at bounding box center [222, 341] width 60 height 13
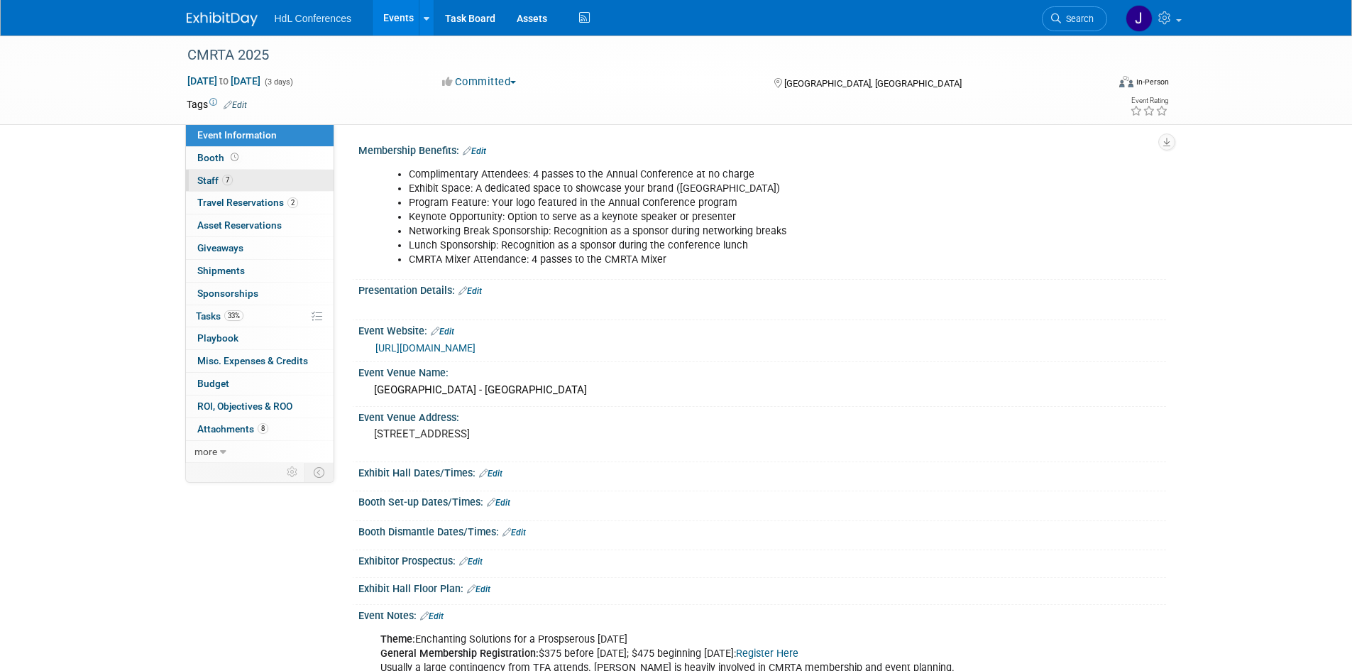
click at [226, 182] on span "7" at bounding box center [227, 180] width 11 height 11
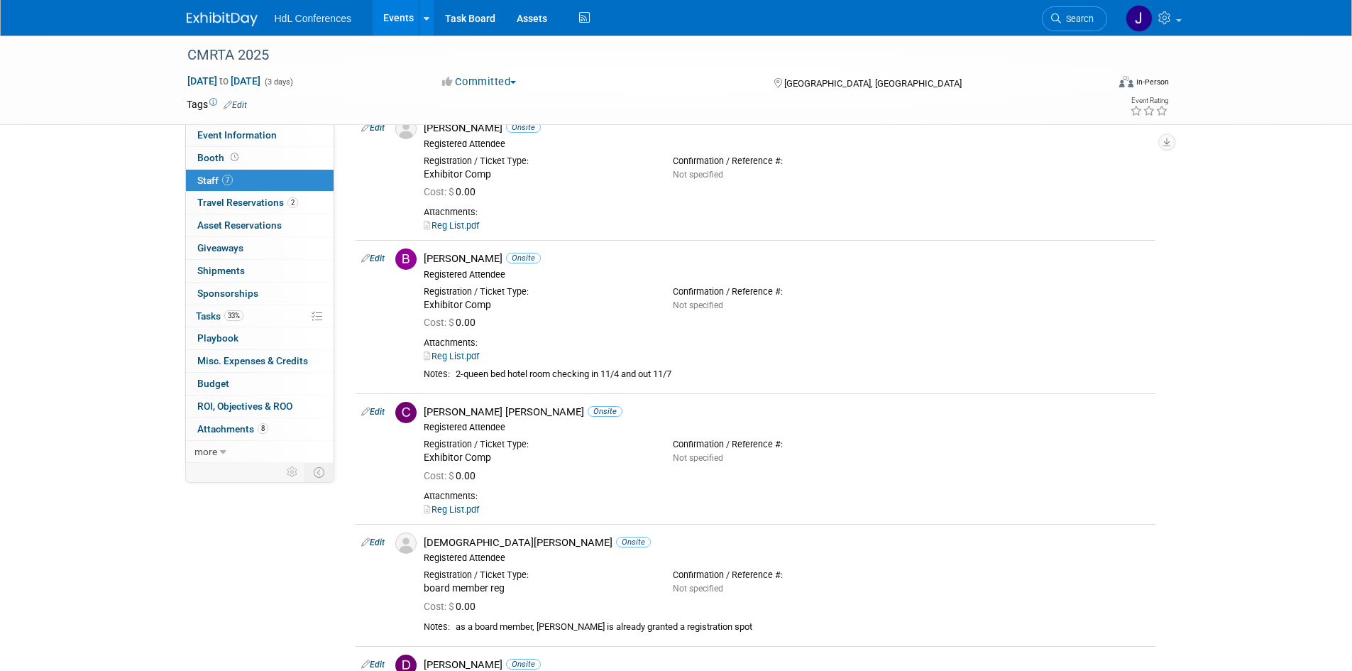
scroll to position [284, 0]
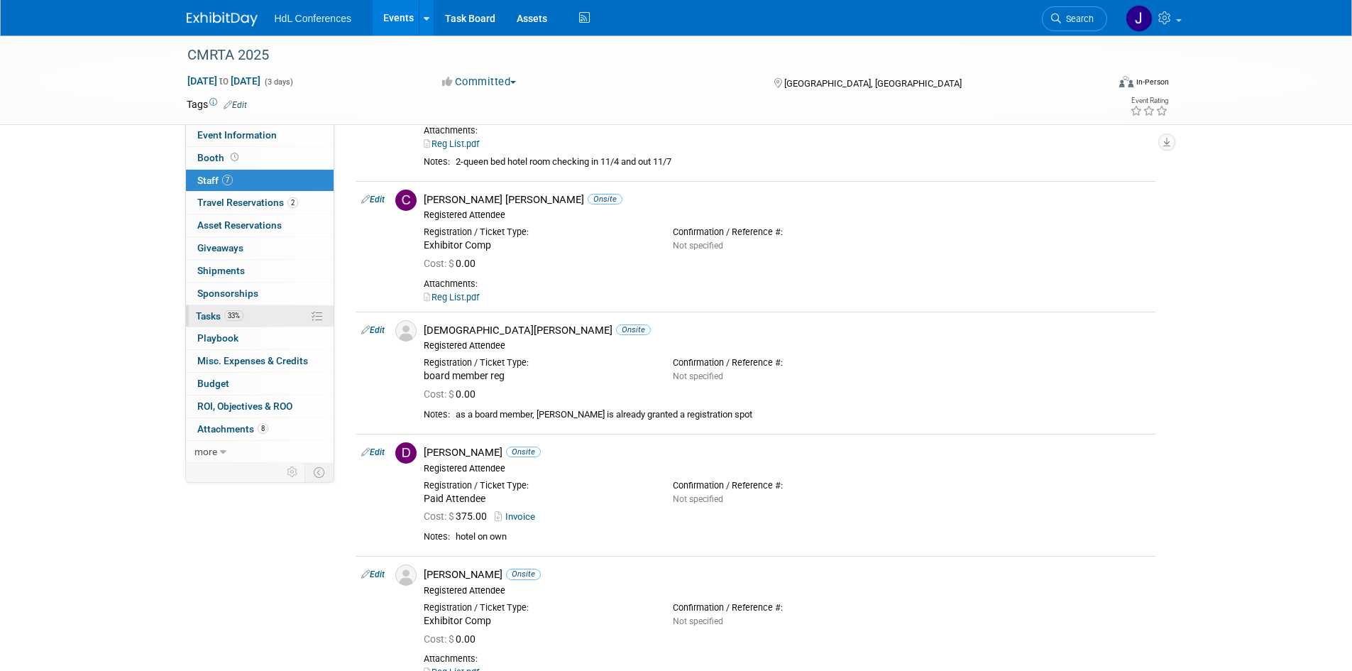
click at [272, 312] on link "33% Tasks 33%" at bounding box center [260, 316] width 148 height 22
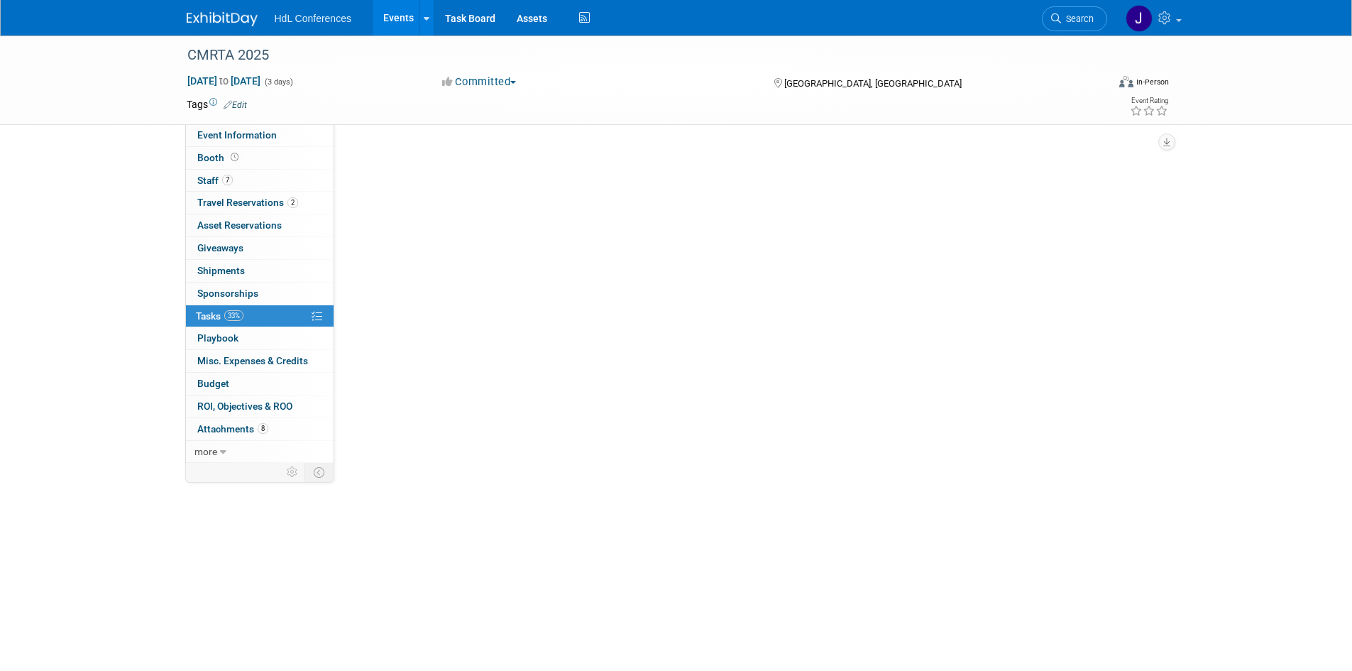
scroll to position [0, 0]
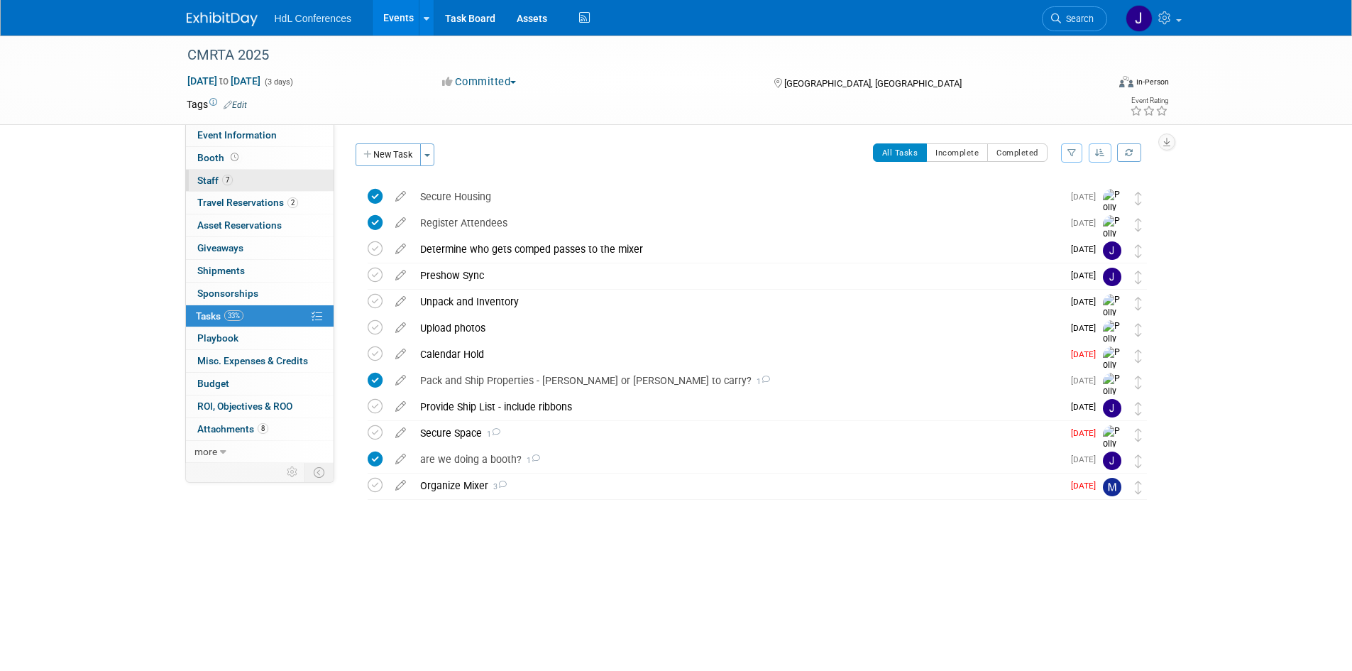
click at [272, 176] on link "7 Staff 7" at bounding box center [260, 181] width 148 height 22
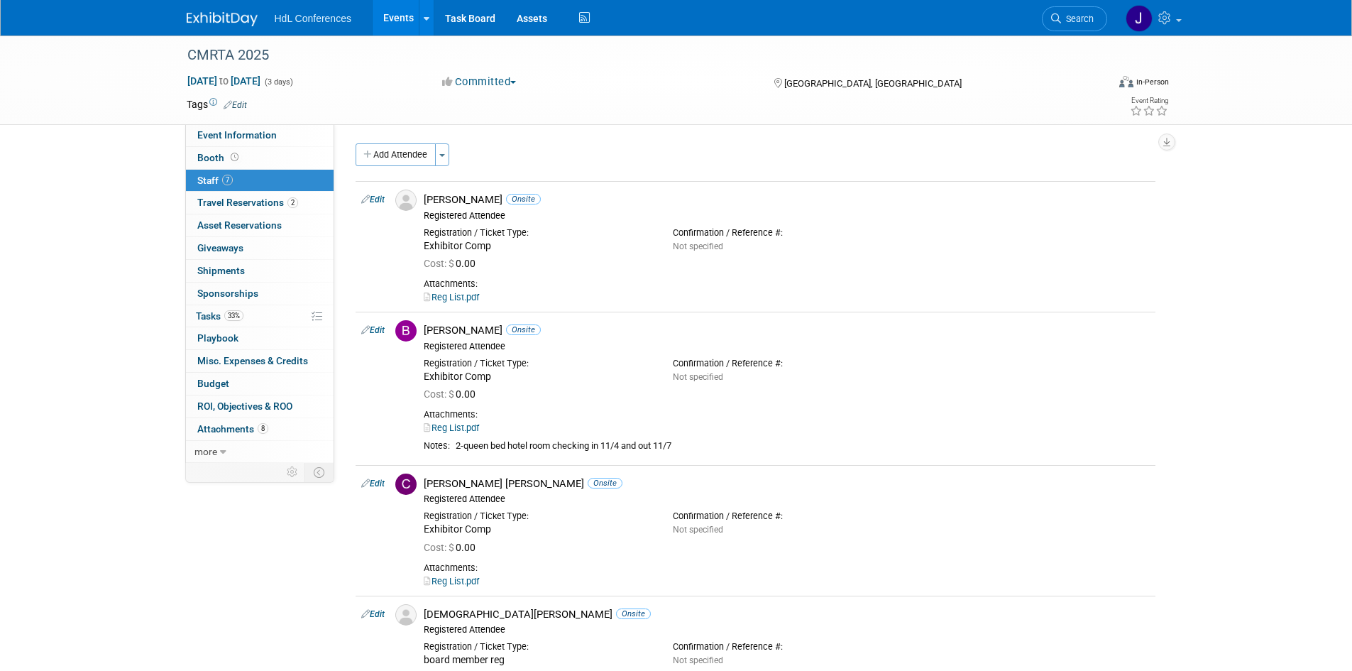
click at [111, 505] on div "CMRTA 2025 Nov 5, 2025 to Nov 7, 2025 (3 days) Nov 5, 2025 to Nov 7, 2025 Commi…" at bounding box center [676, 589] width 1352 height 1108
click at [165, 547] on div "CMRTA 2025 Nov 5, 2025 to Nov 7, 2025 (3 days) Nov 5, 2025 to Nov 7, 2025 Commi…" at bounding box center [676, 589] width 1352 height 1108
click at [226, 29] on div "HdL Conferences Events Add Event Bulk Upload Events Shareable Event Boards Rece…" at bounding box center [677, 17] width 980 height 35
click at [231, 16] on img at bounding box center [222, 19] width 71 height 14
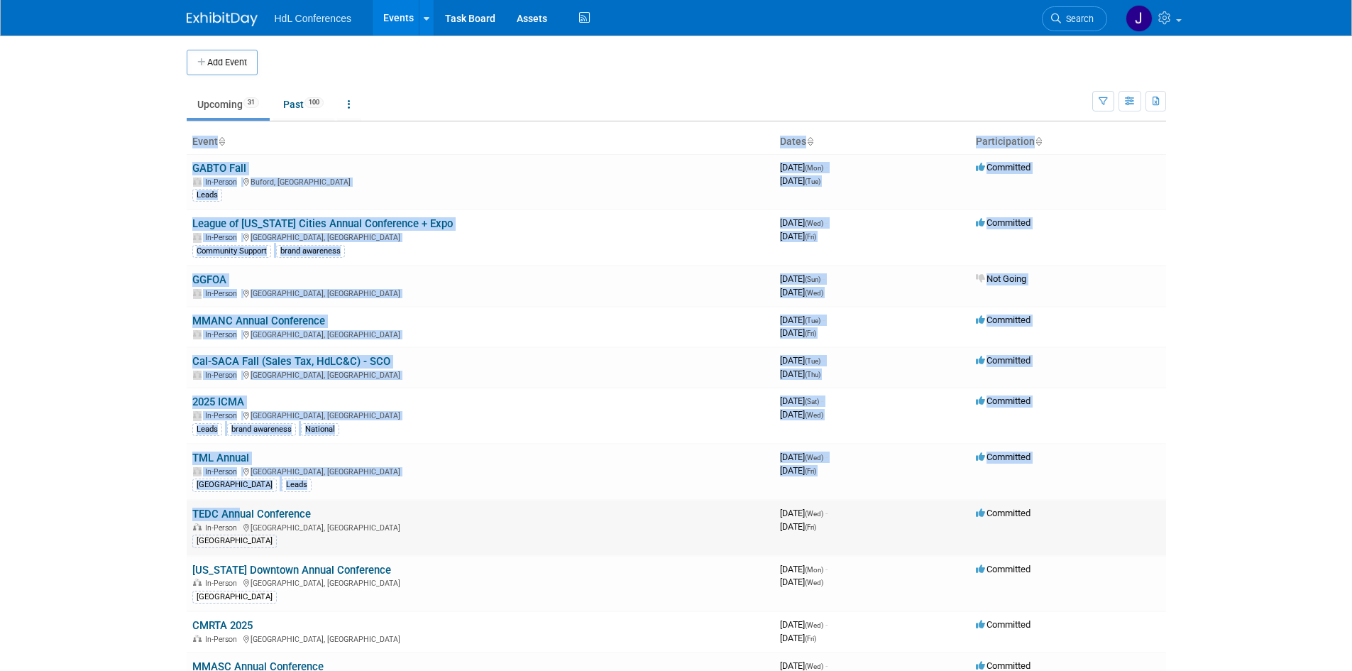
drag, startPoint x: 104, startPoint y: 395, endPoint x: 199, endPoint y: 502, distance: 143.2
click at [211, 503] on body "HdL Conferences Events Add Event Bulk Upload Events Shareable Event Boards Rece…" at bounding box center [676, 335] width 1352 height 671
click at [147, 478] on body "HdL Conferences Events Add Event Bulk Upload Events Shareable Event Boards Rece…" at bounding box center [676, 335] width 1352 height 671
drag, startPoint x: 147, startPoint y: 478, endPoint x: 285, endPoint y: 552, distance: 155.9
click at [285, 552] on body "HdL Conferences Events Add Event Bulk Upload Events Shareable Event Boards Rece…" at bounding box center [676, 335] width 1352 height 671
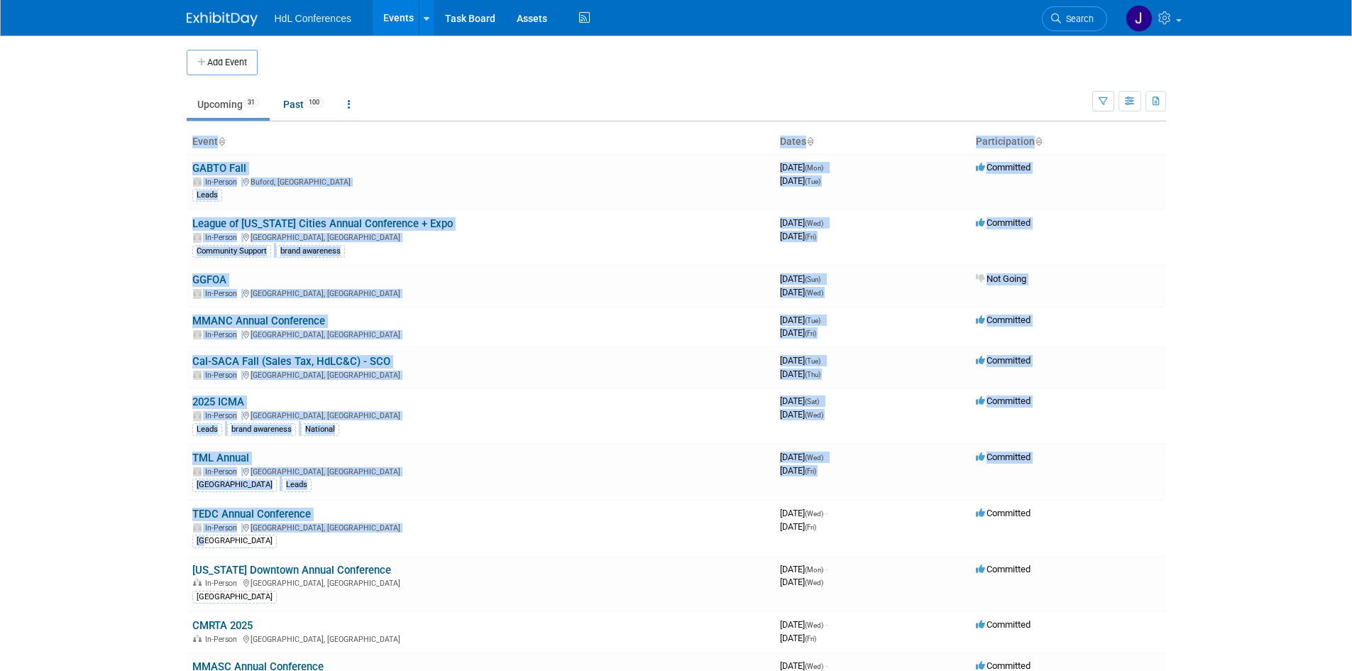
click at [150, 488] on body "HdL Conferences Events Add Event Bulk Upload Events Shareable Event Boards Rece…" at bounding box center [676, 335] width 1352 height 671
drag, startPoint x: 171, startPoint y: 431, endPoint x: 221, endPoint y: 518, distance: 100.5
click at [221, 518] on body "HdL Conferences Events Add Event Bulk Upload Events Shareable Event Boards Rece…" at bounding box center [676, 335] width 1352 height 671
click at [102, 453] on body "HdL Conferences Events Add Event Bulk Upload Events Shareable Event Boards Rece…" at bounding box center [676, 335] width 1352 height 671
